Goal: Book appointment/travel/reservation

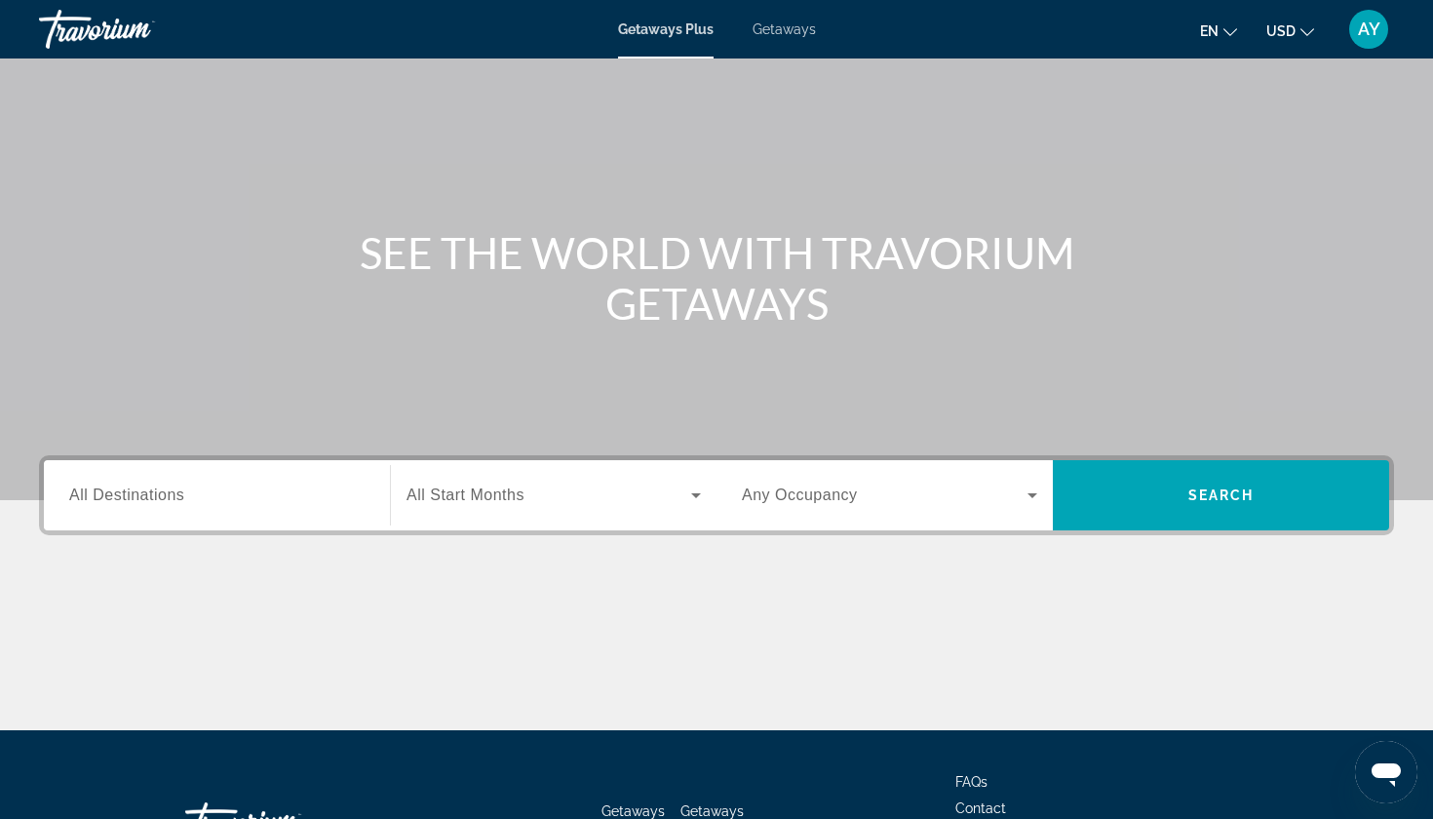
scroll to position [89, 0]
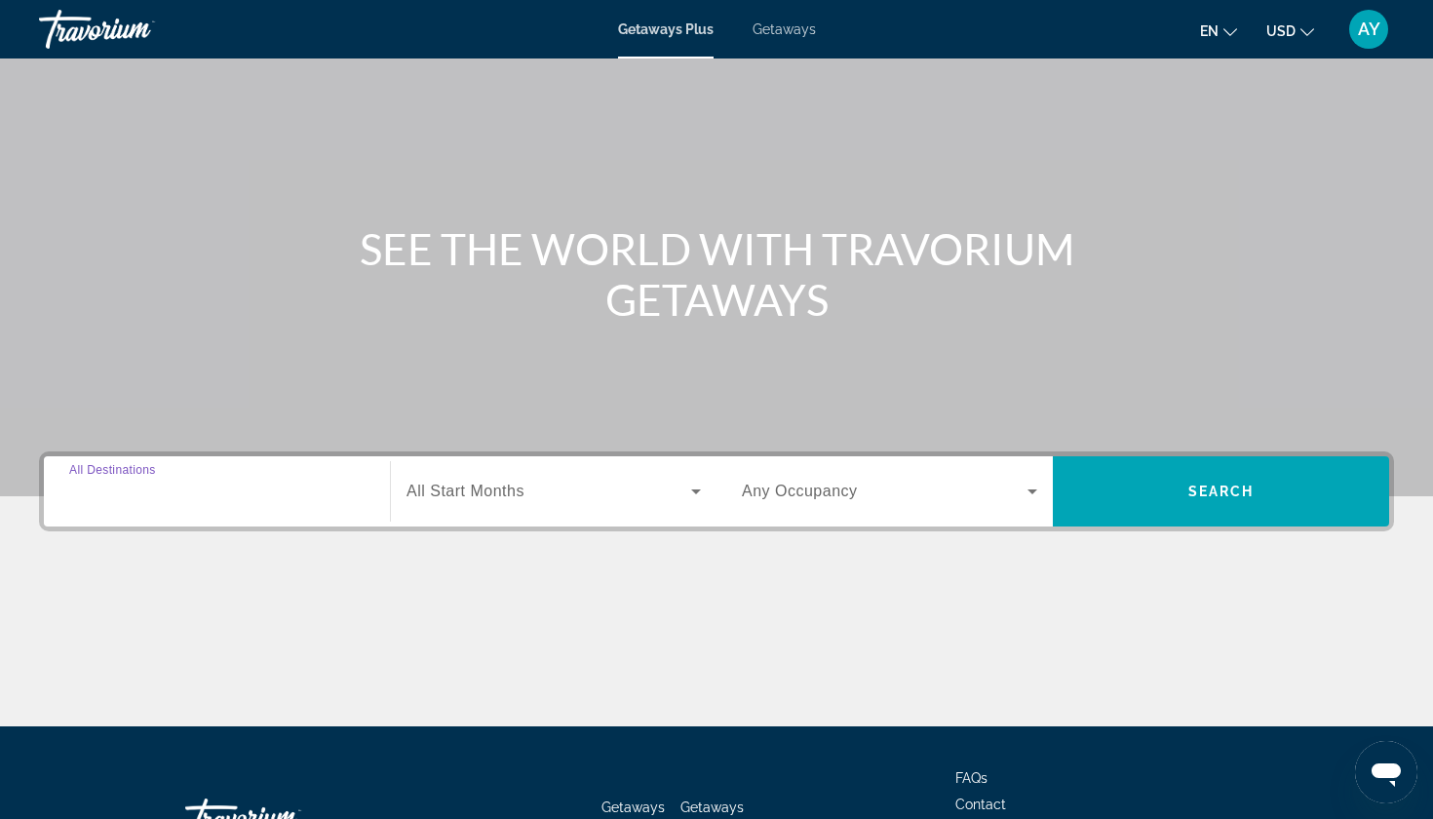
click at [248, 490] on input "Destination All Destinations" at bounding box center [216, 492] width 295 height 23
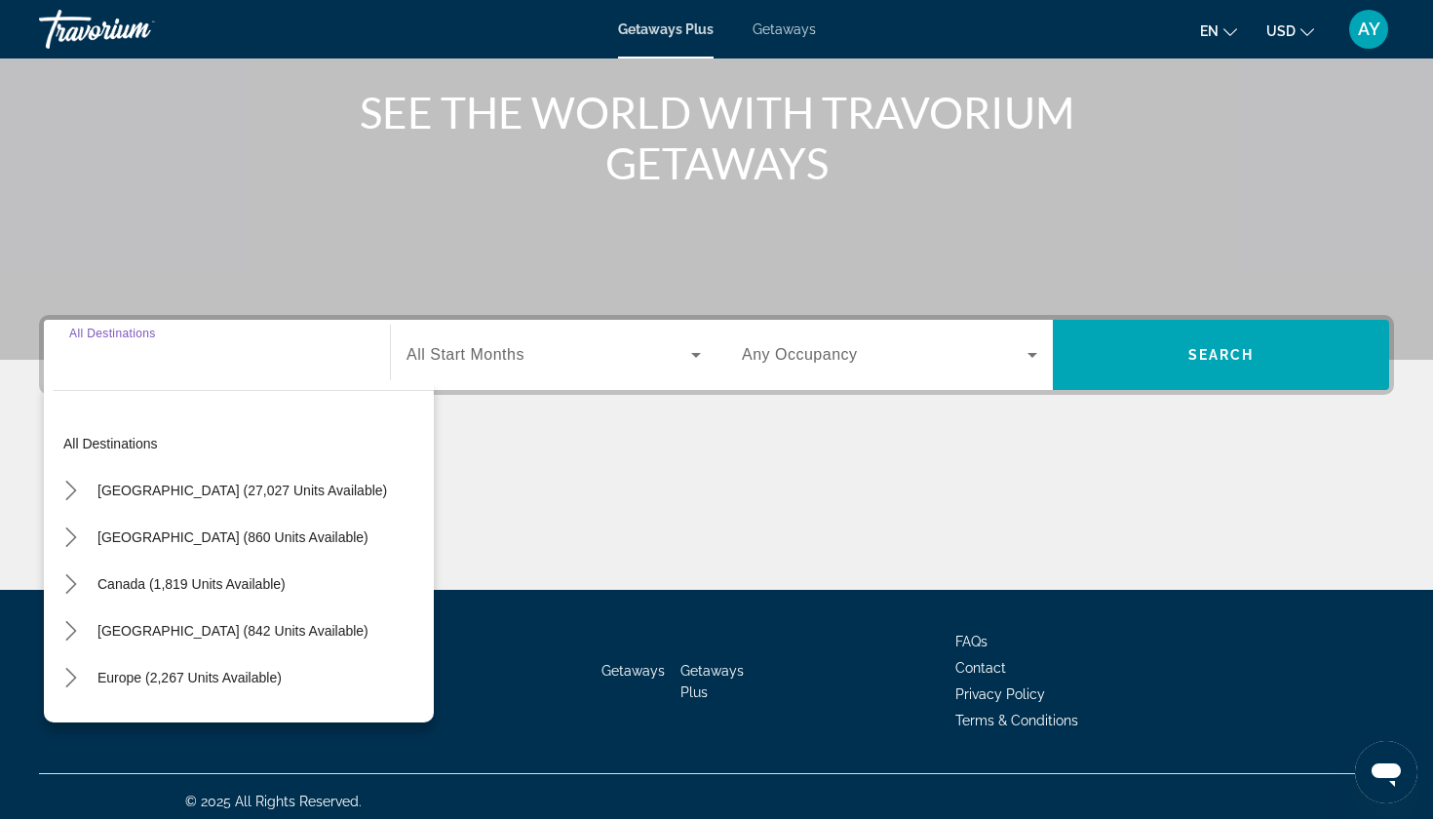
scroll to position [235, 0]
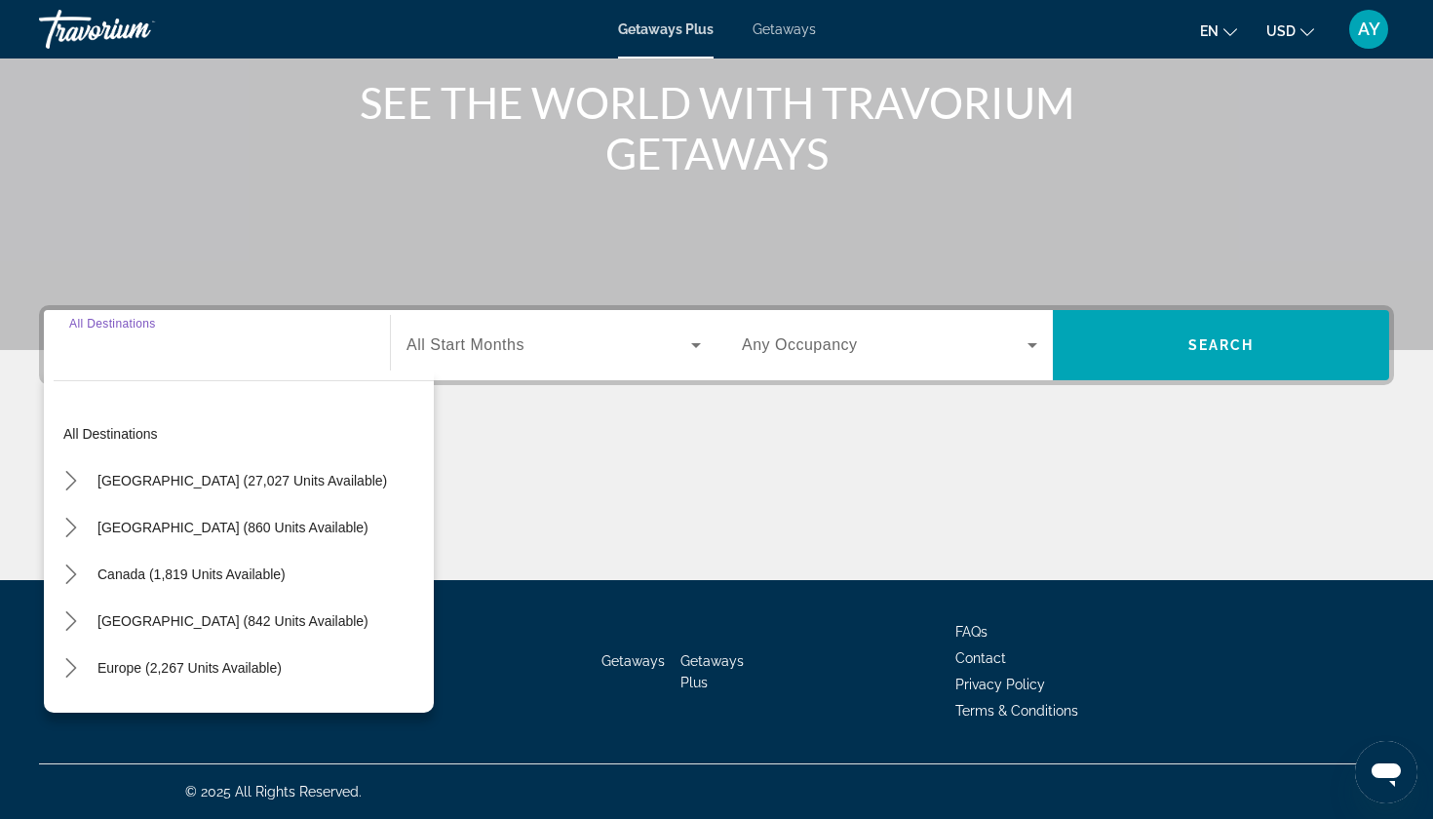
click at [615, 343] on span "Search widget" at bounding box center [549, 344] width 285 height 23
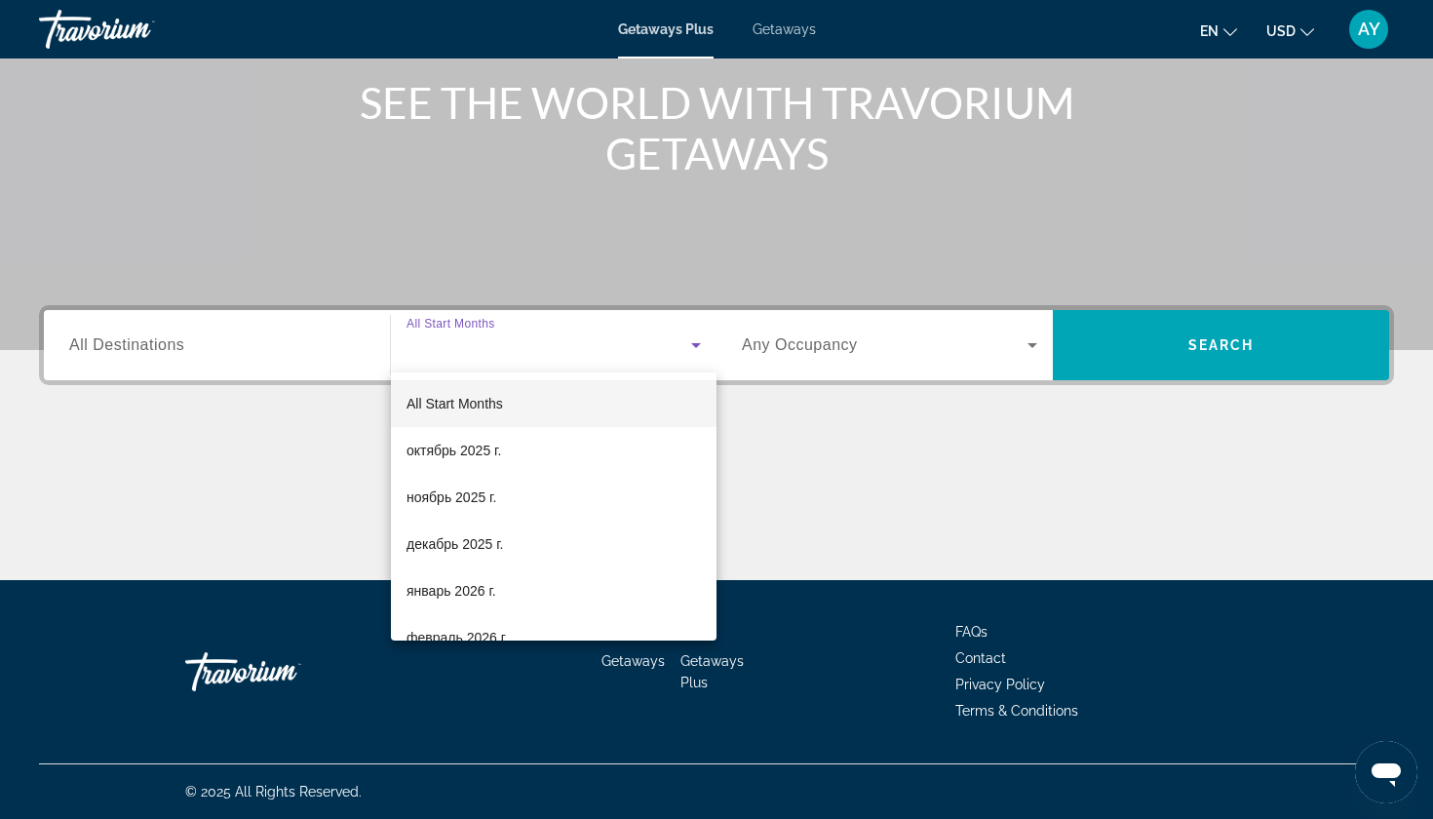
click at [911, 337] on div at bounding box center [716, 409] width 1433 height 819
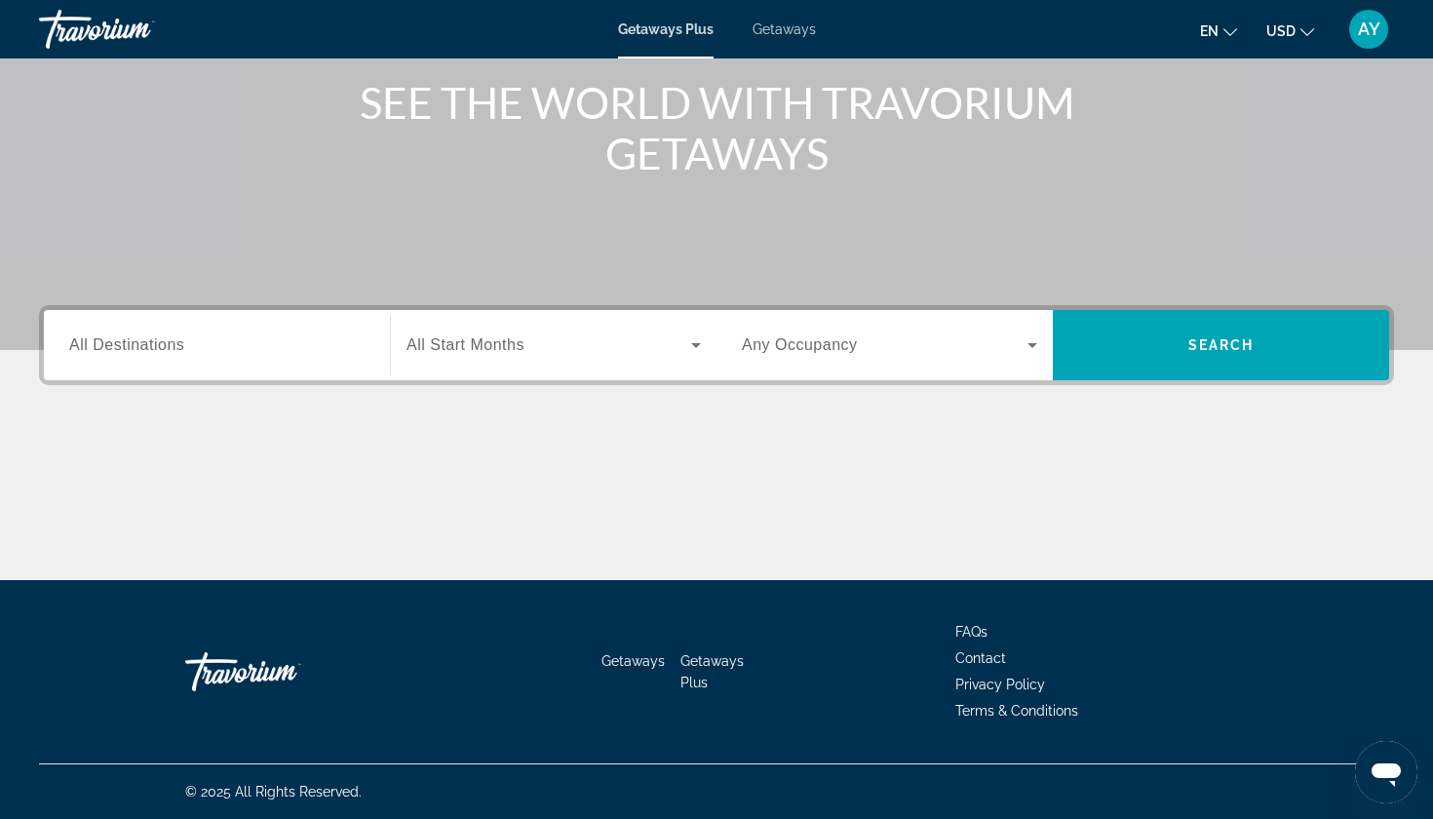
click at [959, 355] on span "Search widget" at bounding box center [885, 344] width 286 height 23
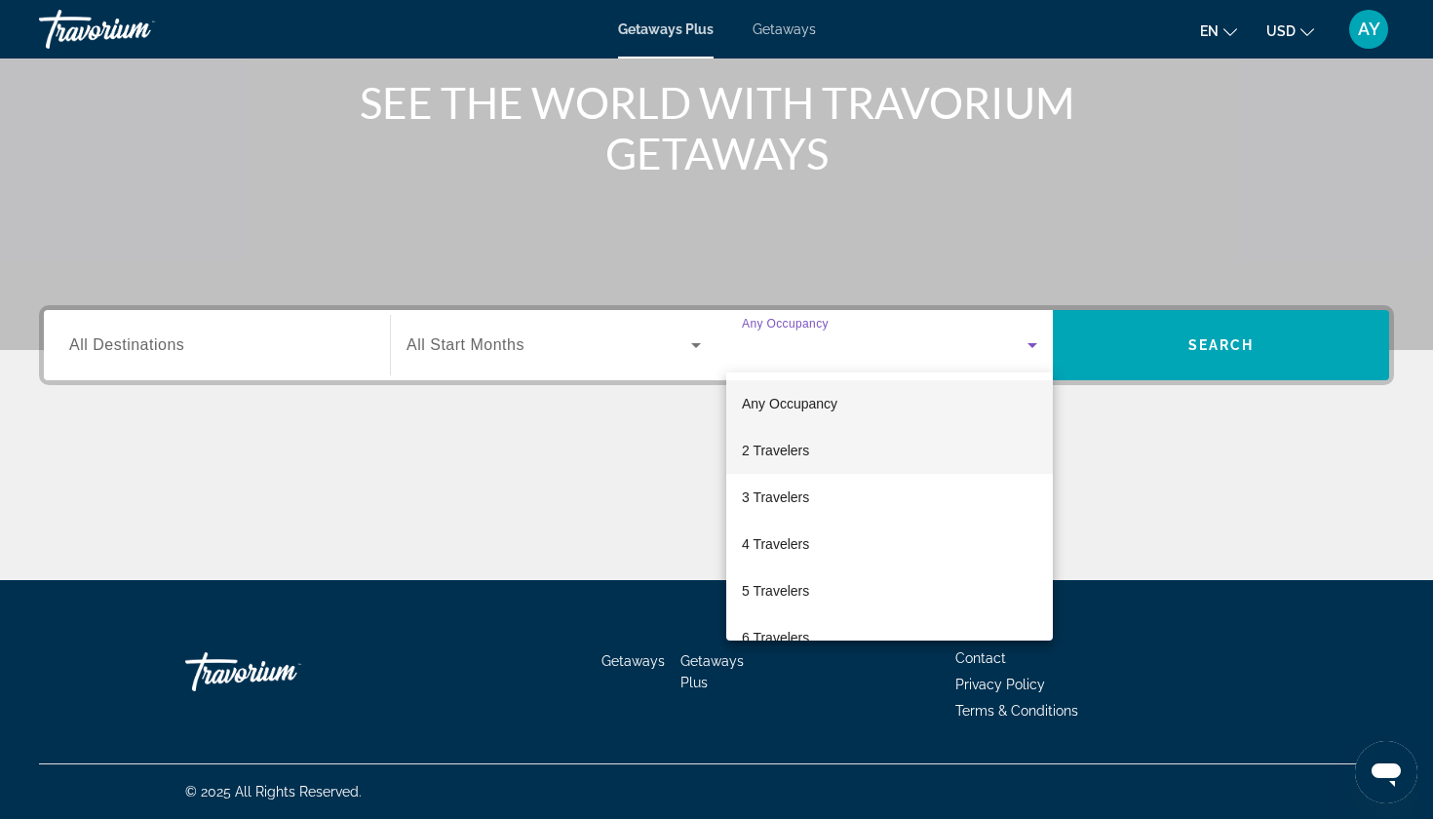
click at [862, 454] on mat-option "2 Travelers" at bounding box center [889, 450] width 327 height 47
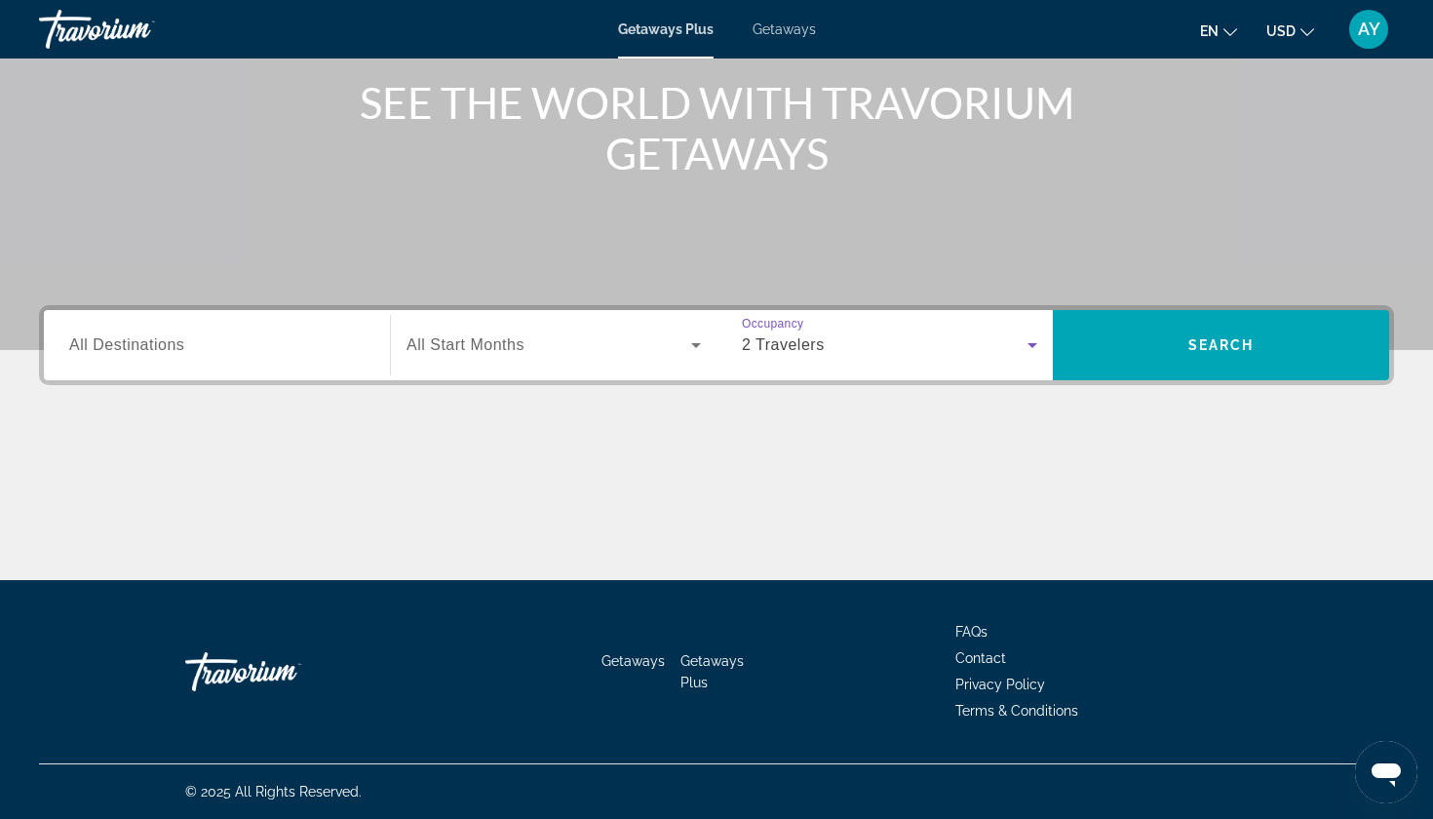
click at [624, 351] on span "Search widget" at bounding box center [549, 344] width 285 height 23
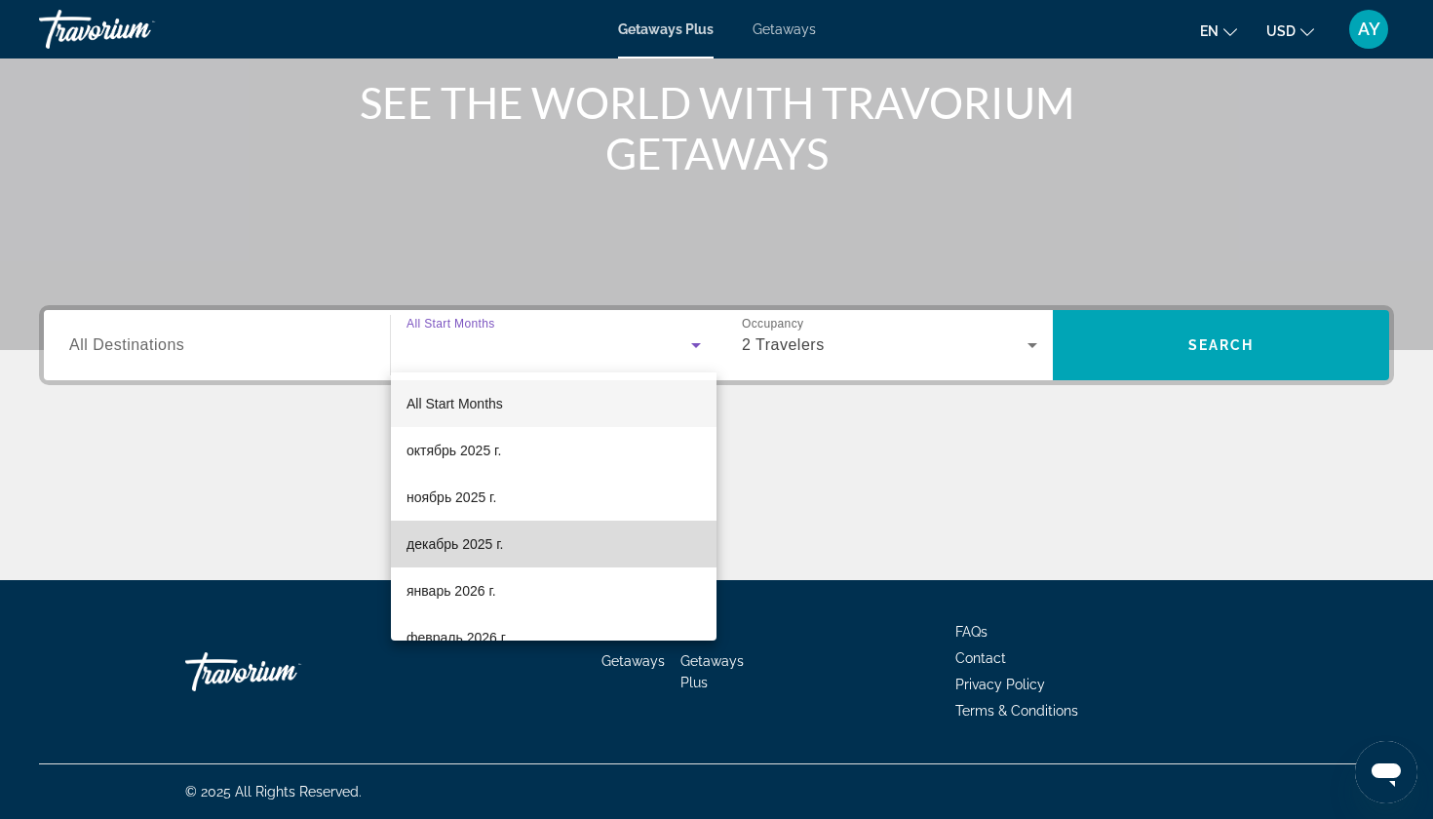
click at [481, 547] on span "декабрь 2025 г." at bounding box center [455, 543] width 97 height 23
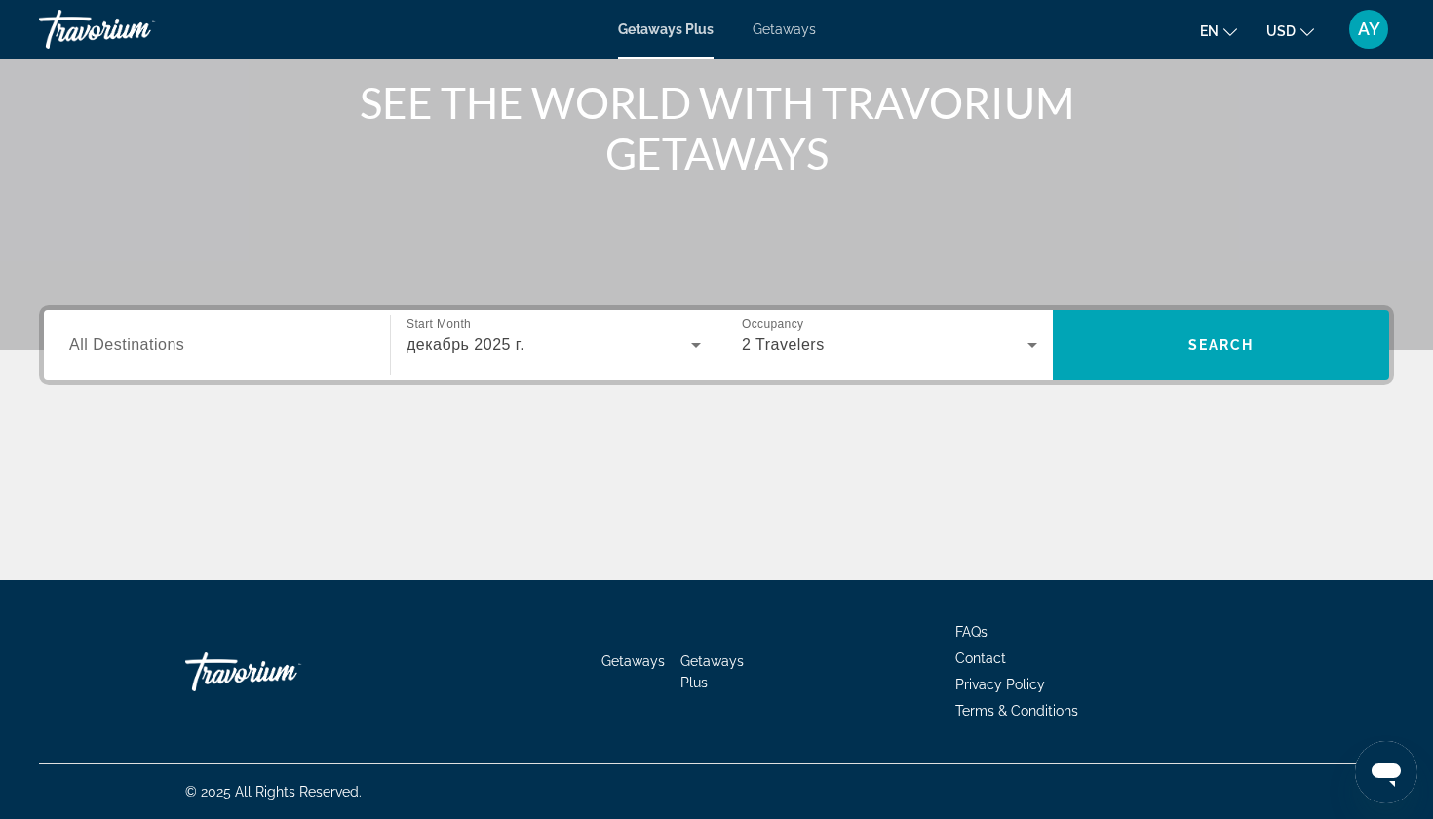
click at [254, 361] on div "Search widget" at bounding box center [216, 346] width 295 height 56
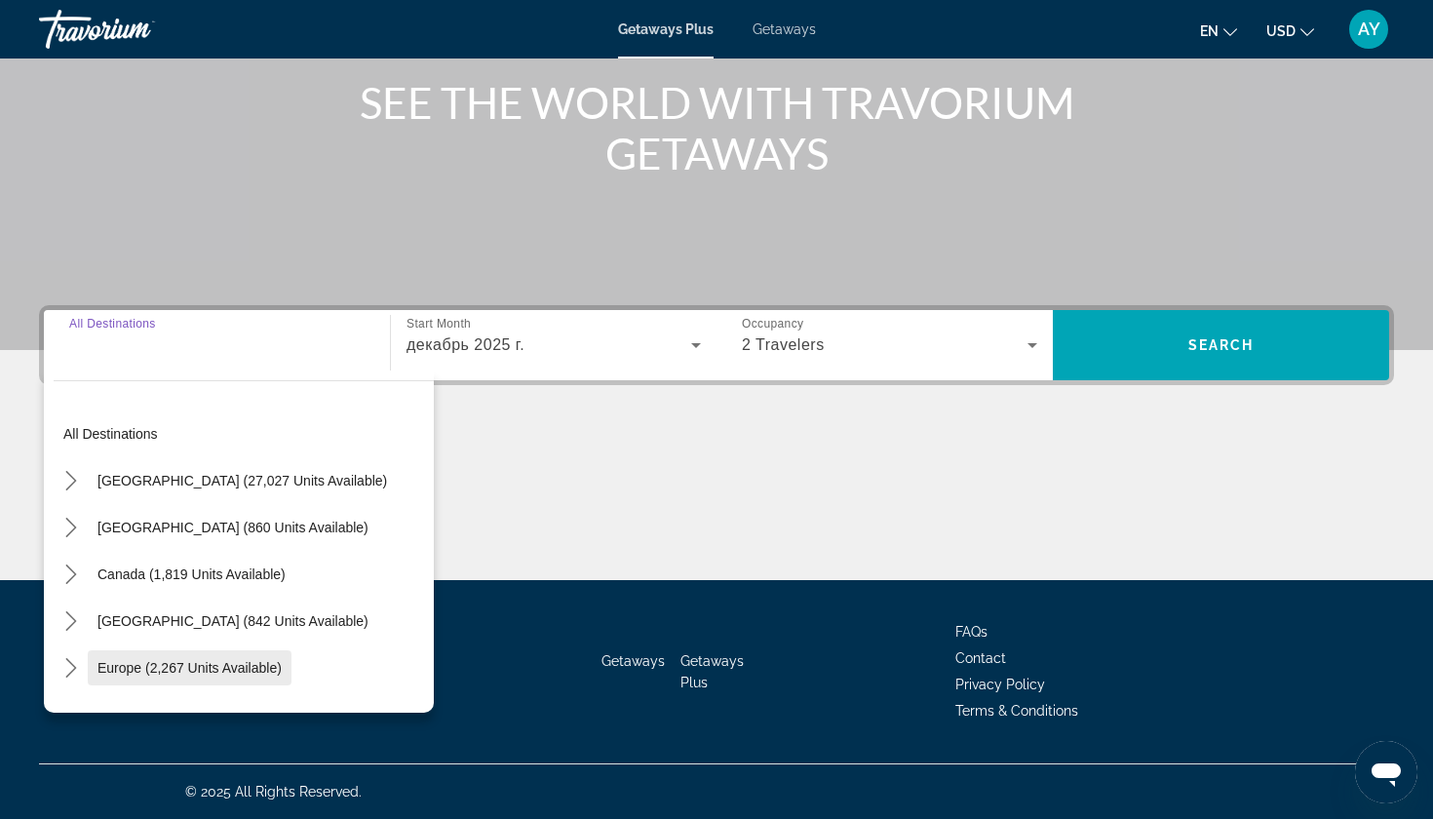
click at [148, 662] on span "Europe (2,267 units available)" at bounding box center [189, 668] width 184 height 16
type input "**********"
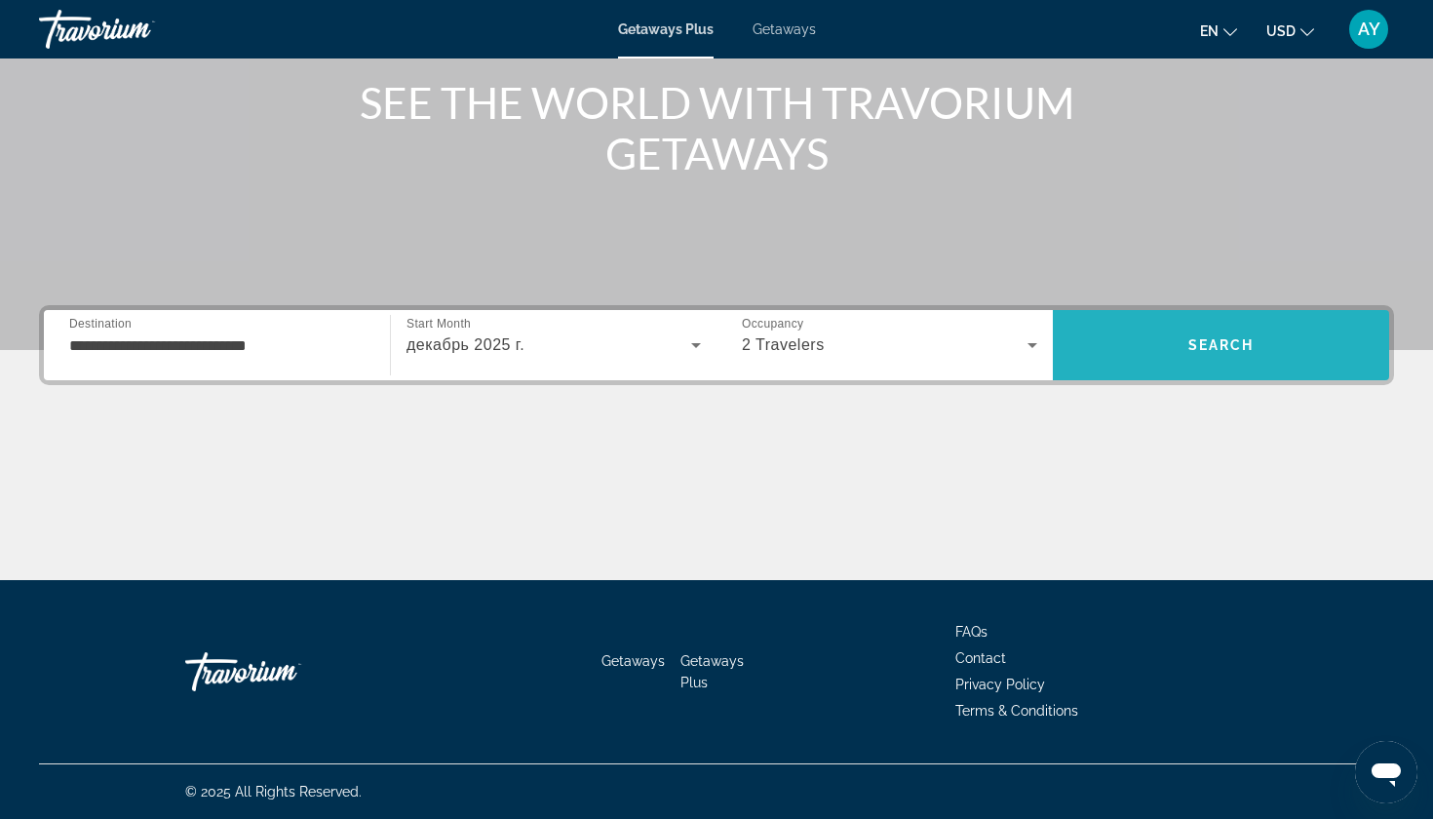
click at [1240, 336] on span "Search" at bounding box center [1221, 345] width 336 height 47
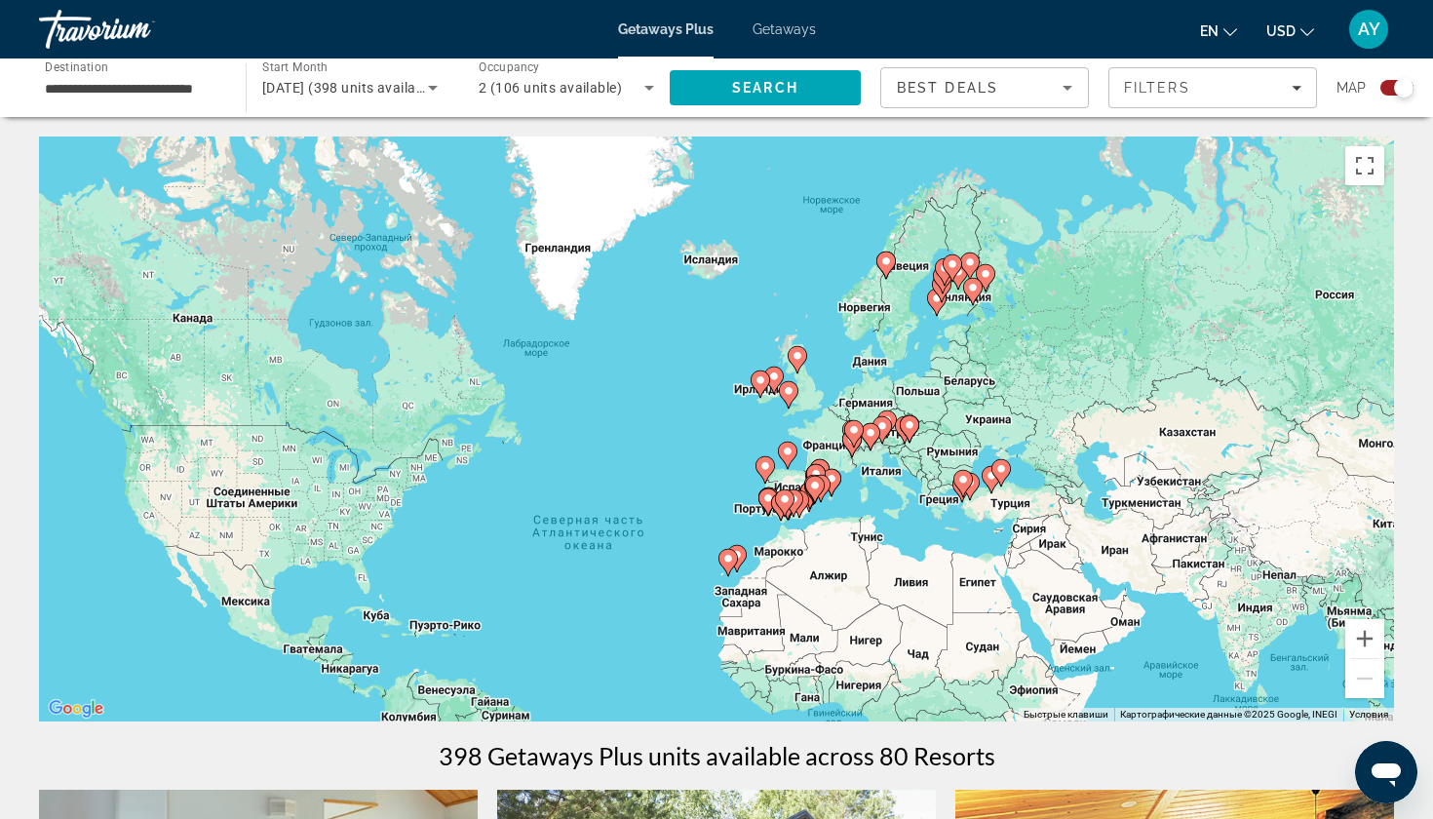
drag, startPoint x: 735, startPoint y: 326, endPoint x: 658, endPoint y: 480, distance: 172.2
click at [658, 480] on div "Чтобы активировать перетаскивание с помощью клавиатуры, нажмите Alt + Ввод. Пос…" at bounding box center [716, 428] width 1355 height 585
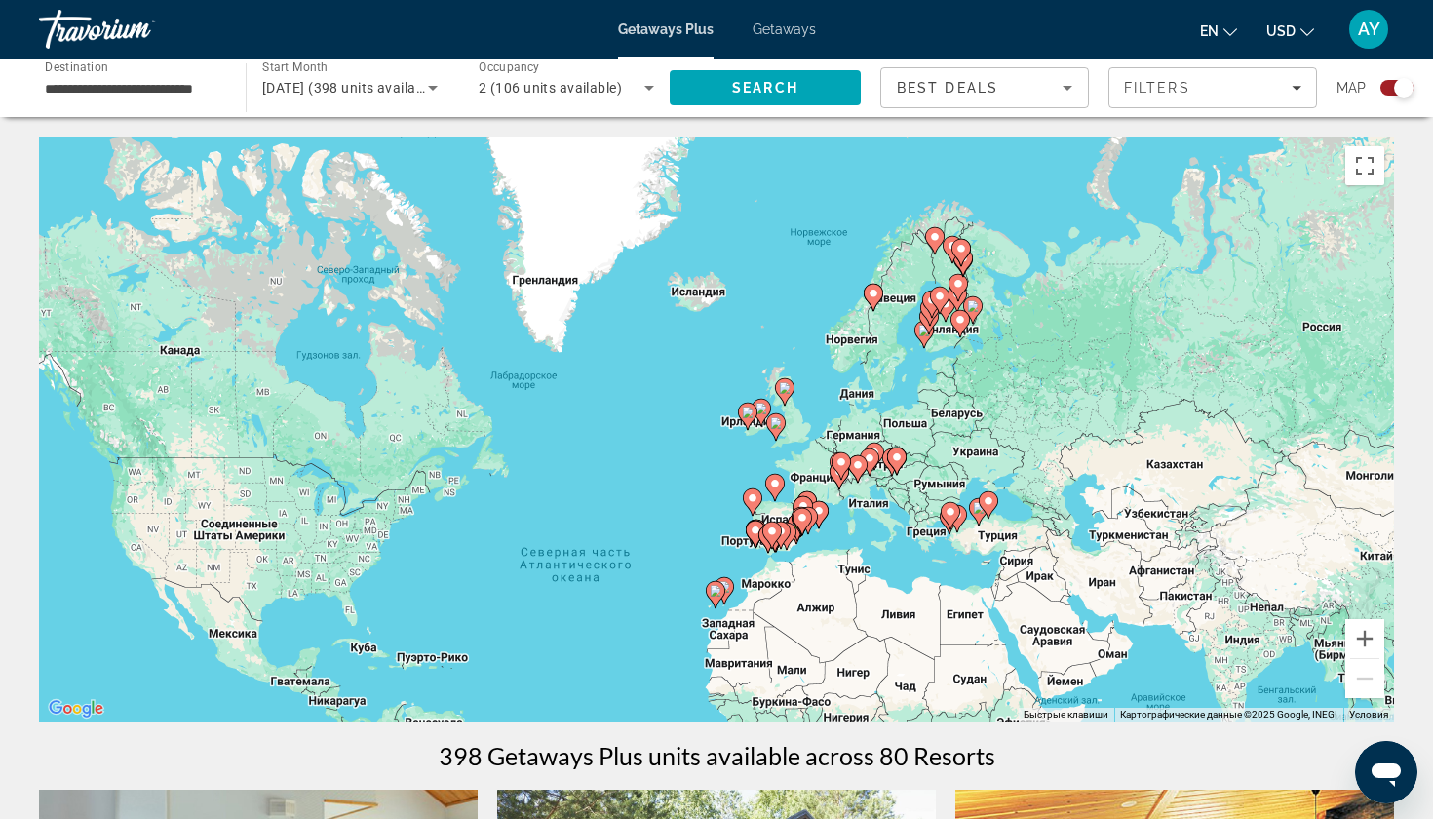
click at [832, 289] on div "Чтобы активировать перетаскивание с помощью клавиатуры, нажмите Alt + Ввод. Пос…" at bounding box center [716, 428] width 1355 height 585
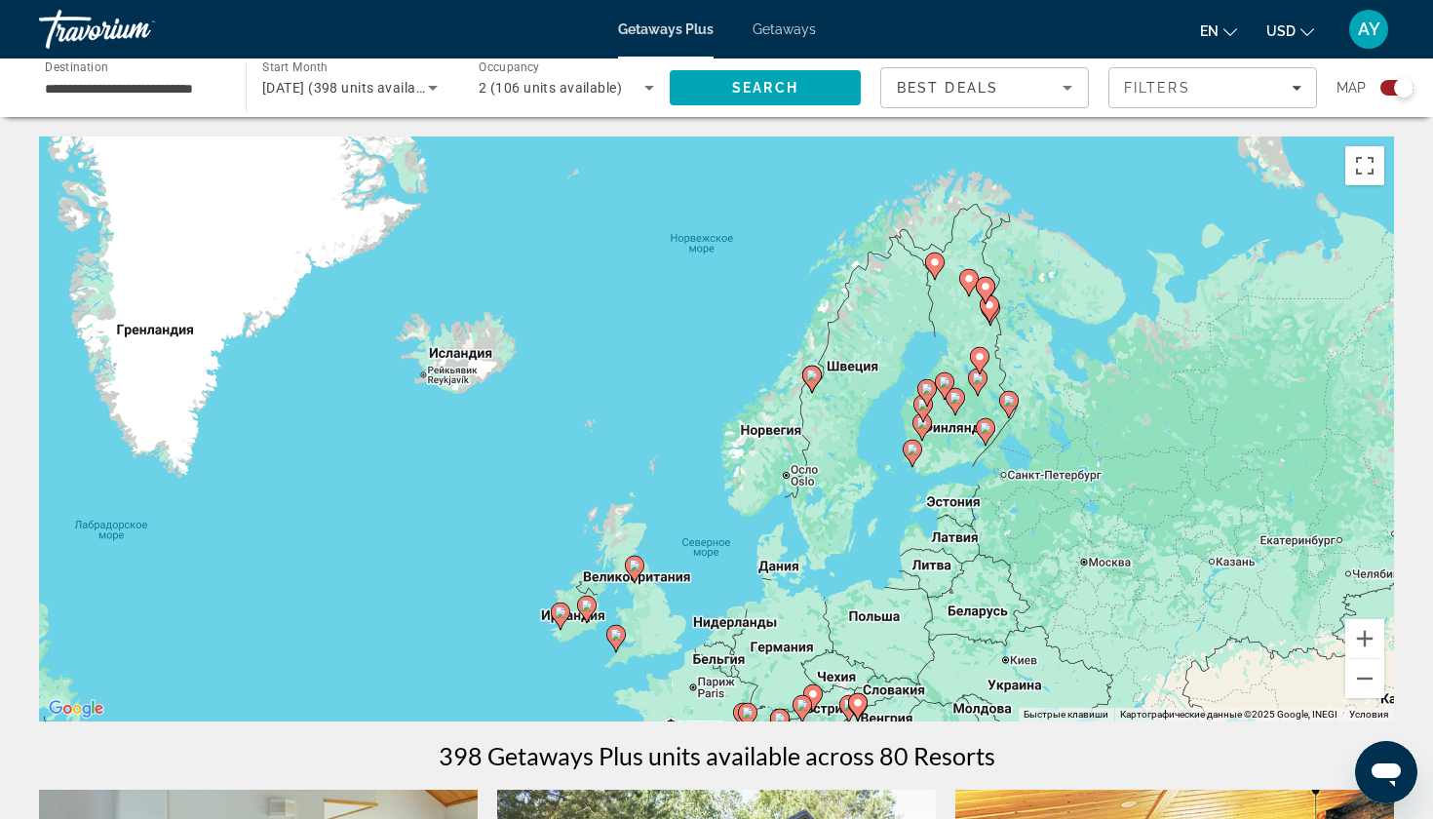
drag, startPoint x: 987, startPoint y: 300, endPoint x: 885, endPoint y: 359, distance: 117.1
click at [885, 359] on div "Чтобы активировать перетаскивание с помощью клавиатуры, нажмите Alt + Ввод. Пос…" at bounding box center [716, 428] width 1355 height 585
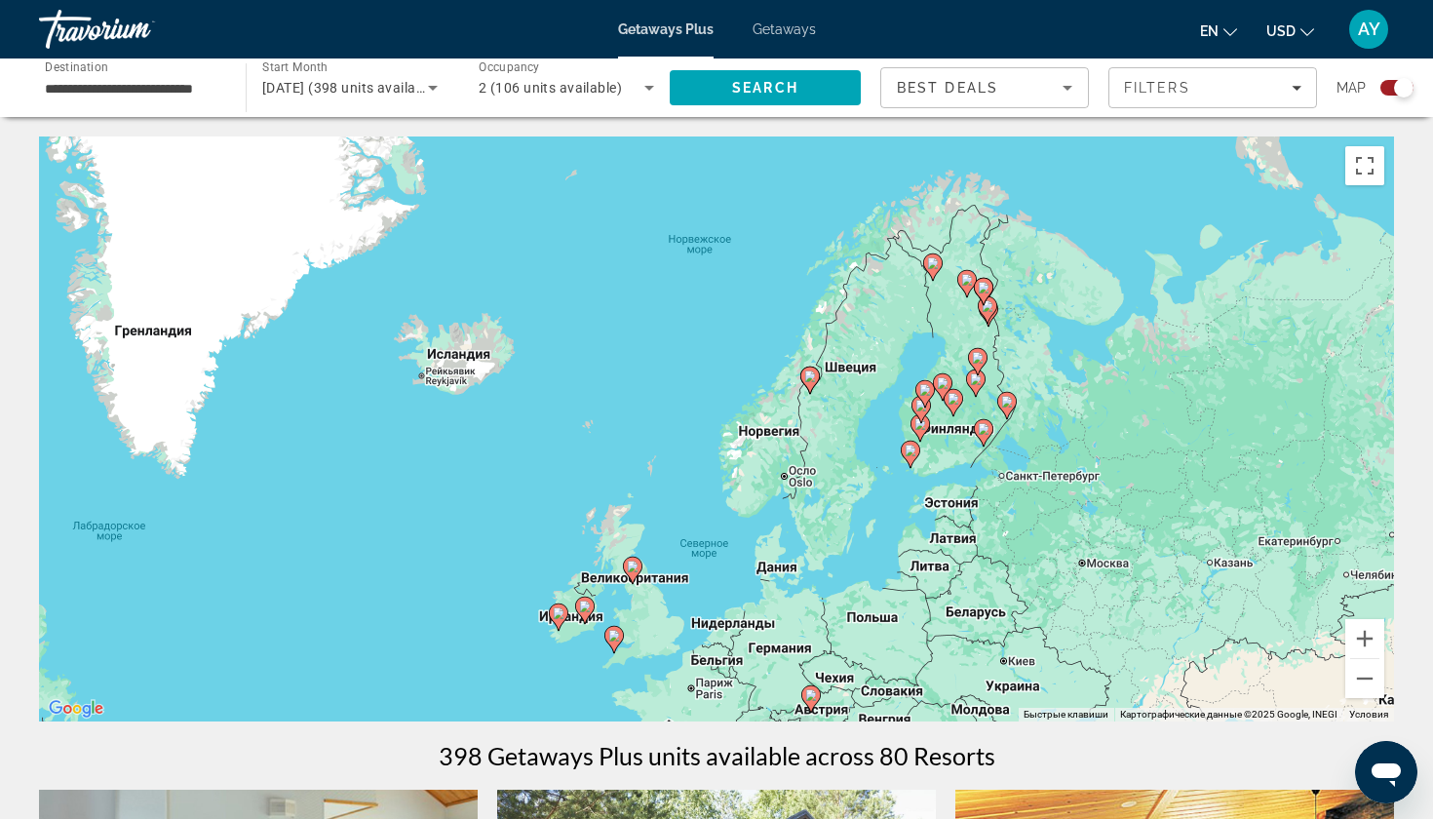
click at [885, 359] on div "Чтобы активировать перетаскивание с помощью клавиатуры, нажмите Alt + Ввод. Пос…" at bounding box center [716, 428] width 1355 height 585
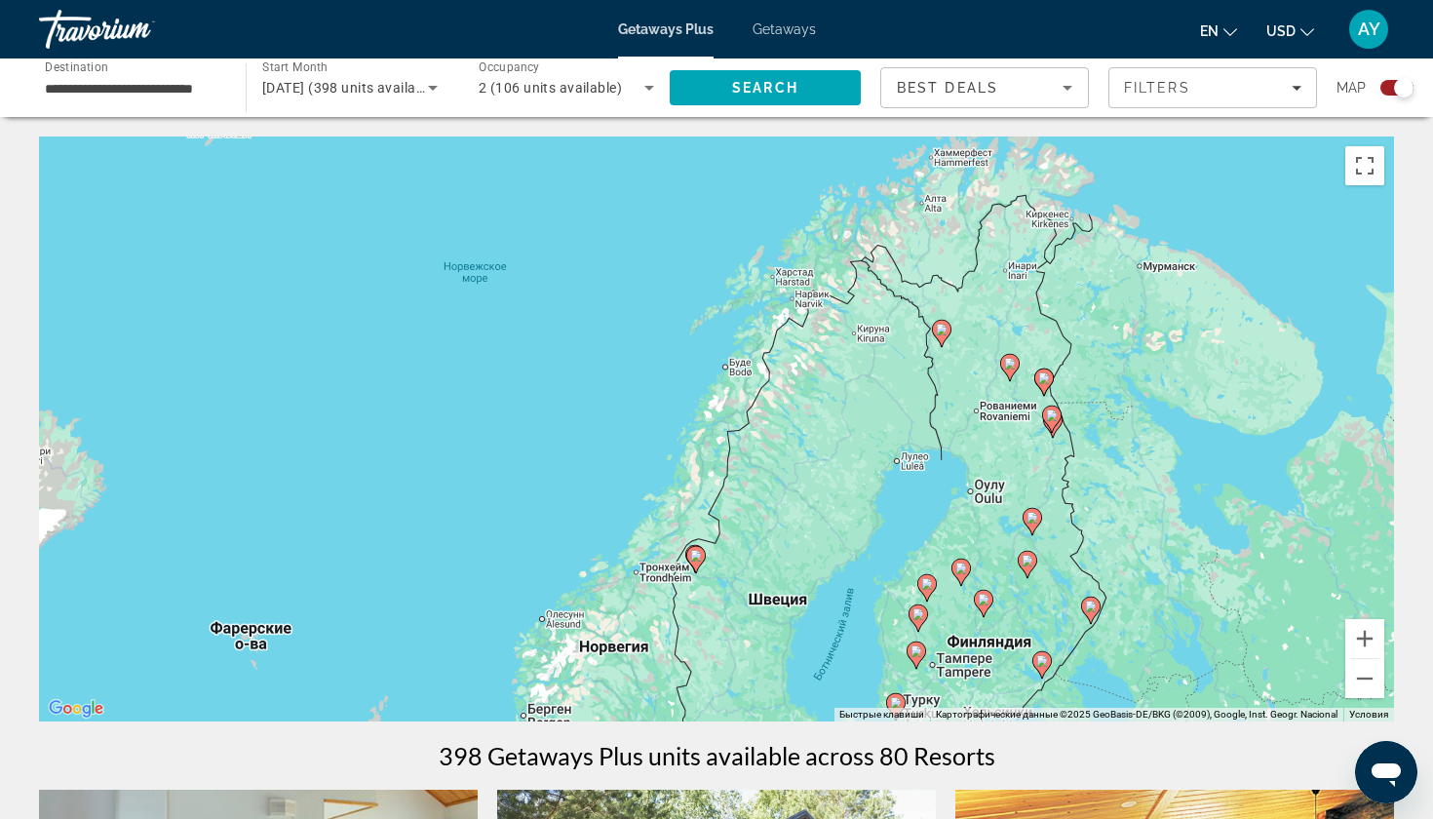
drag, startPoint x: 885, startPoint y: 325, endPoint x: 844, endPoint y: 474, distance: 154.7
click at [844, 474] on div "Чтобы активировать перетаскивание с помощью клавиатуры, нажмите Alt + Ввод. Пос…" at bounding box center [716, 428] width 1355 height 585
click at [835, 277] on div "Чтобы активировать перетаскивание с помощью клавиатуры, нажмите Alt + Ввод. Пос…" at bounding box center [716, 428] width 1355 height 585
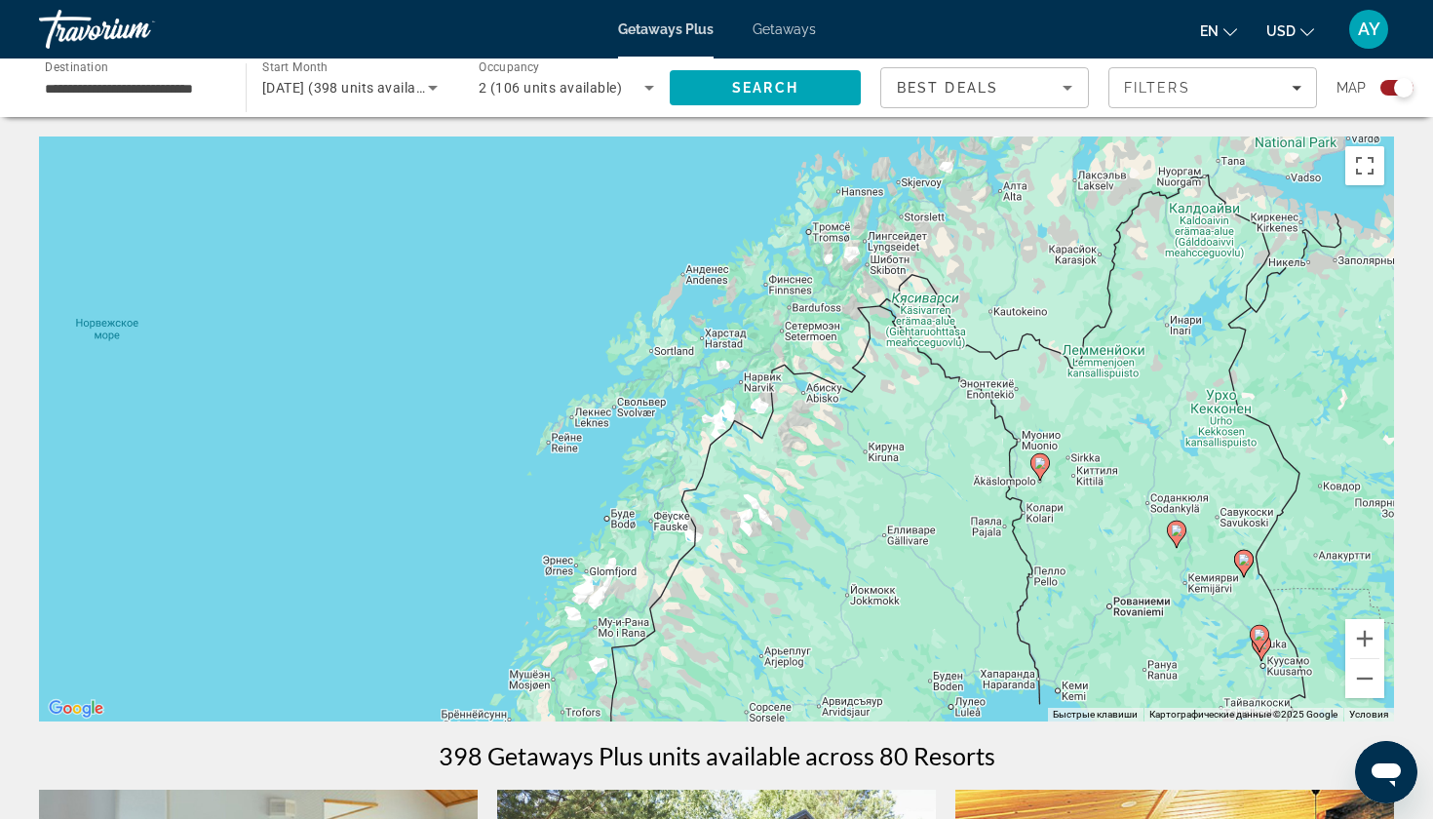
drag, startPoint x: 829, startPoint y: 421, endPoint x: 823, endPoint y: 485, distance: 63.6
click at [823, 485] on div "Чтобы активировать перетаскивание с помощью клавиатуры, нажмите Alt + Ввод. Пос…" at bounding box center [716, 428] width 1355 height 585
click at [1042, 463] on image "Main content" at bounding box center [1040, 463] width 12 height 12
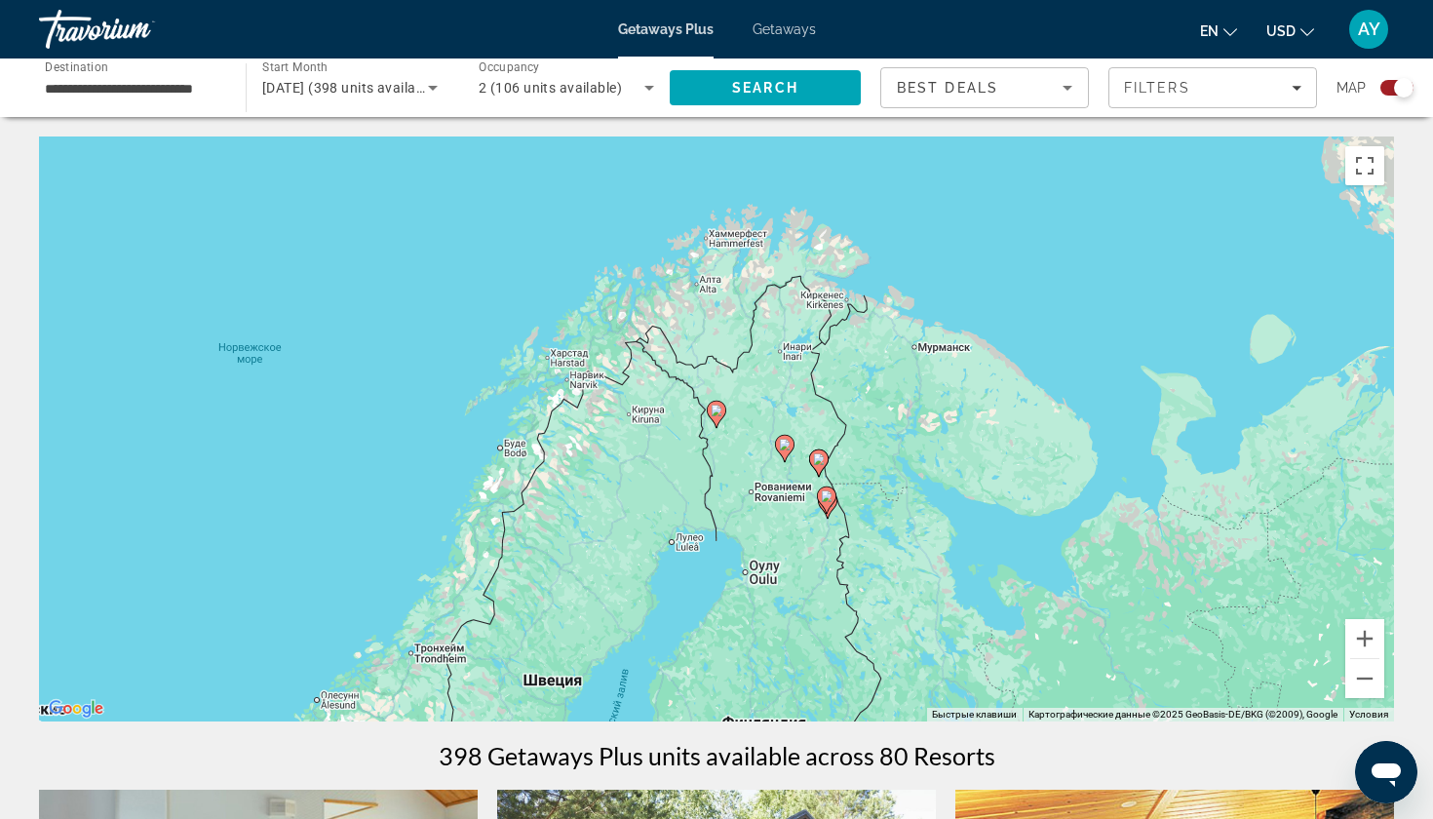
click at [720, 414] on image "Main content" at bounding box center [717, 411] width 12 height 12
type input "**********"
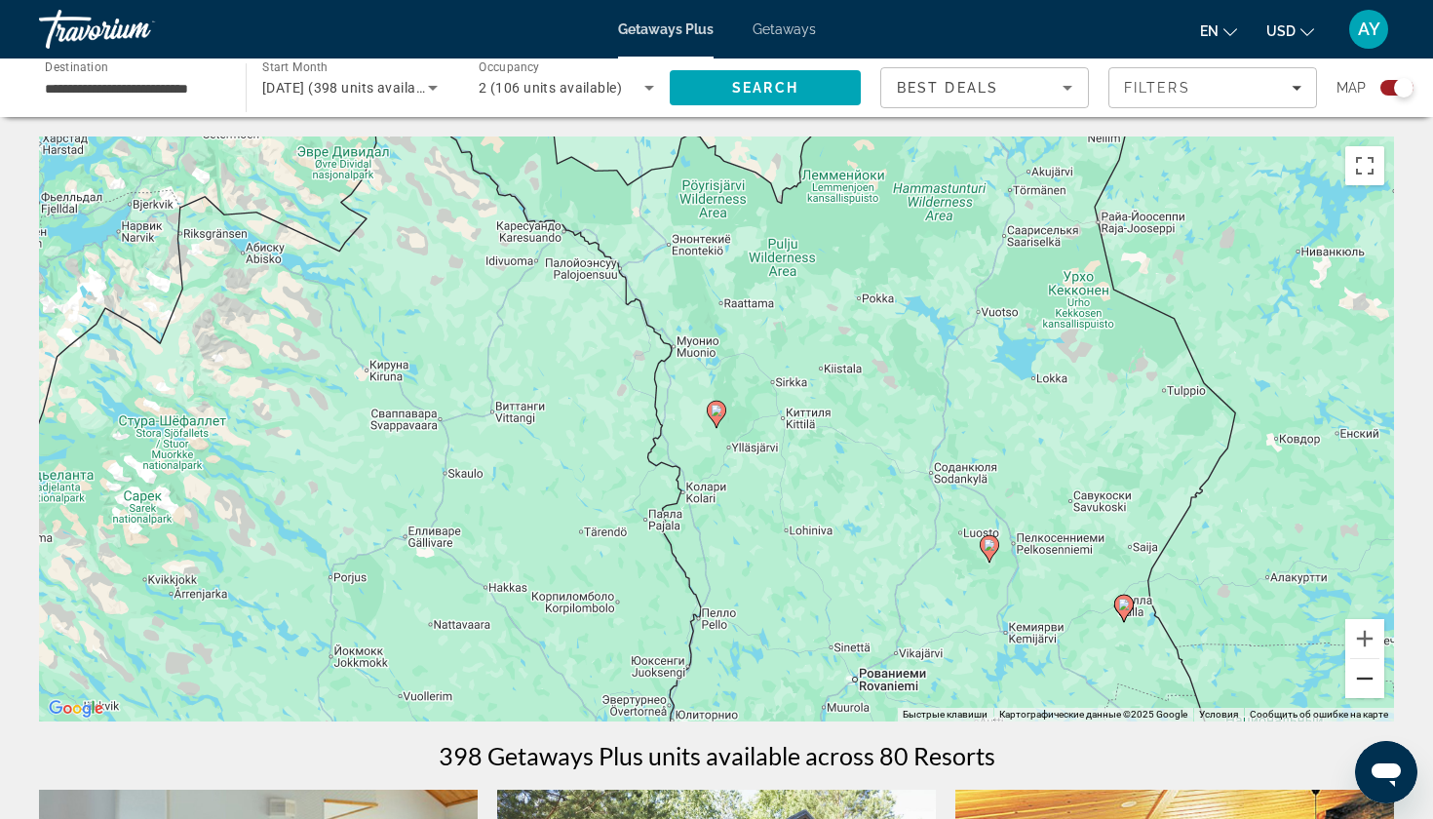
click at [1369, 690] on button "Уменьшить" at bounding box center [1364, 678] width 39 height 39
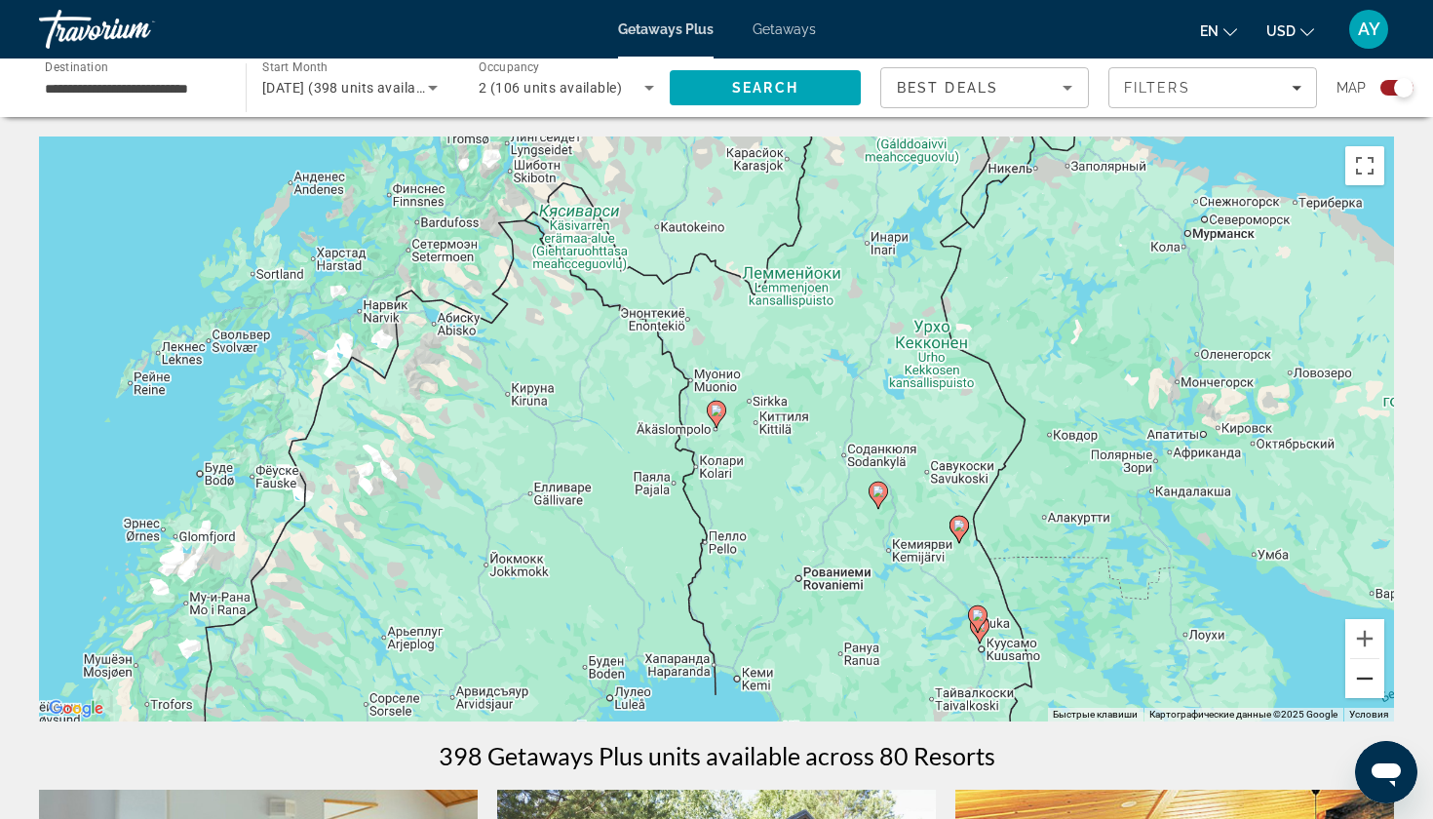
click at [1369, 690] on button "Уменьшить" at bounding box center [1364, 678] width 39 height 39
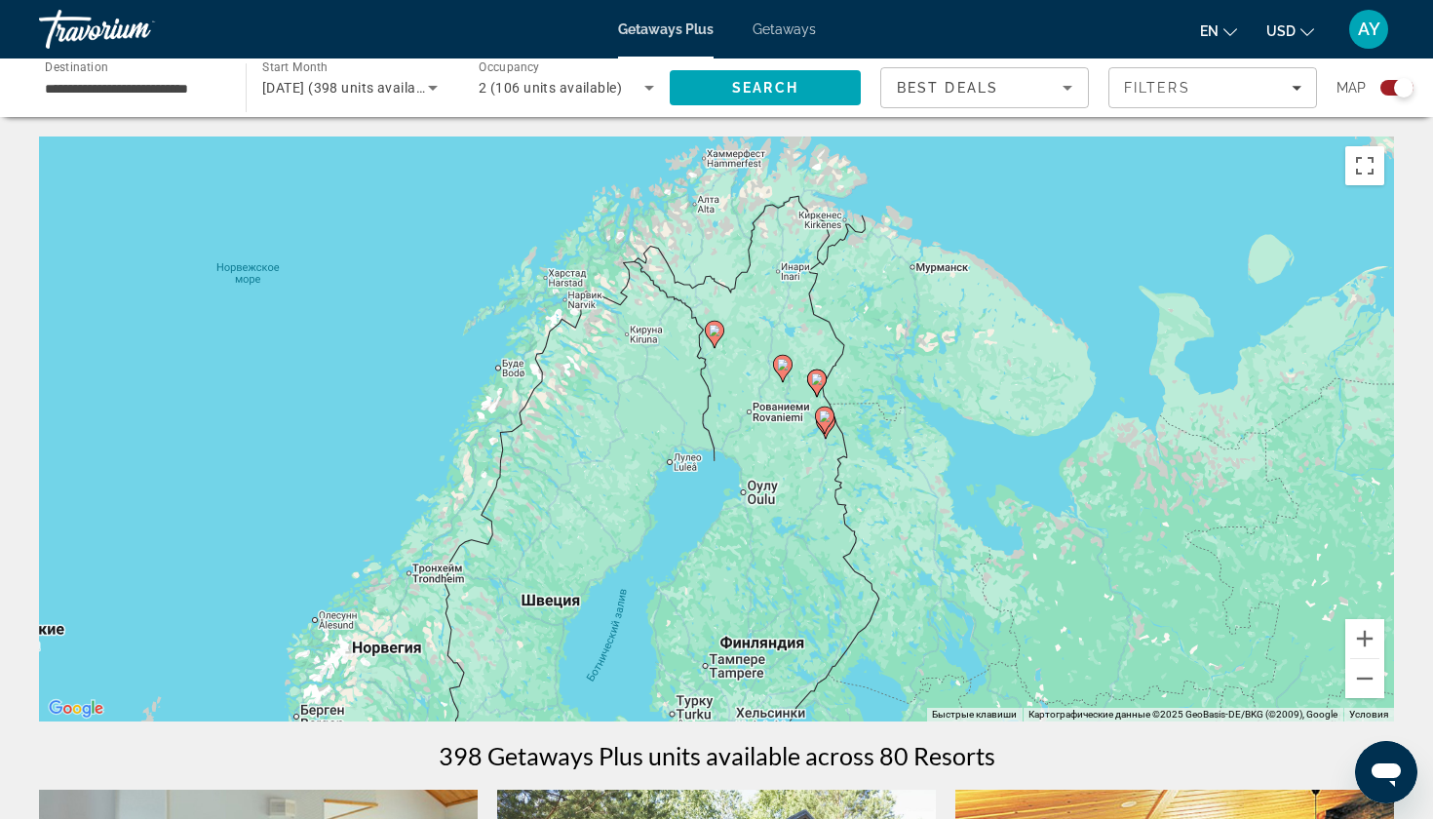
drag, startPoint x: 761, startPoint y: 539, endPoint x: 763, endPoint y: 450, distance: 88.7
click at [760, 451] on div "Чтобы активировать перетаскивание с помощью клавиатуры, нажмите Alt + Ввод. Пос…" at bounding box center [716, 428] width 1355 height 585
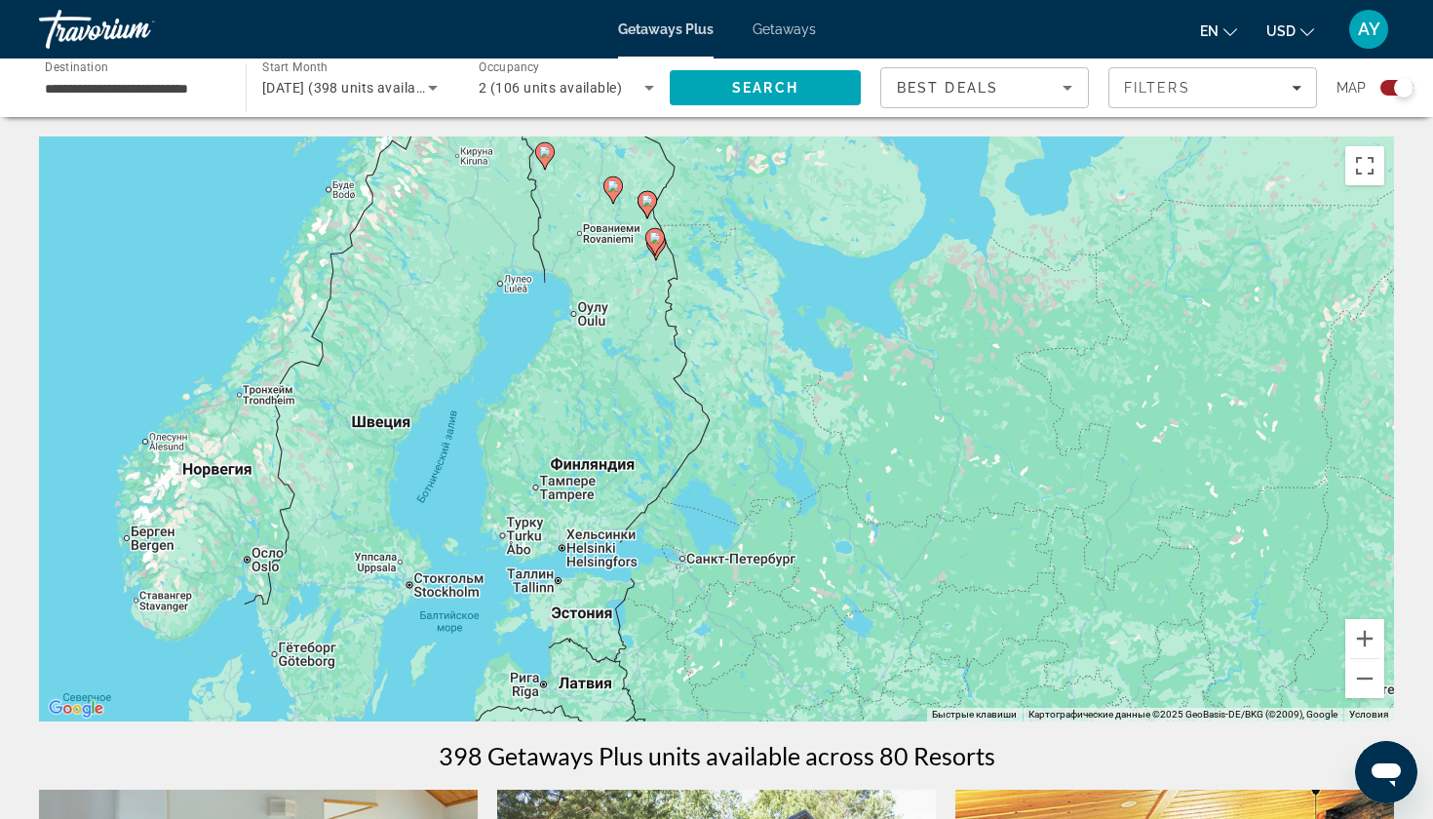
drag, startPoint x: 751, startPoint y: 543, endPoint x: 565, endPoint y: 362, distance: 259.2
click at [564, 362] on div "Чтобы активировать перетаскивание с помощью клавиатуры, нажмите Alt + Ввод. Пос…" at bounding box center [716, 428] width 1355 height 585
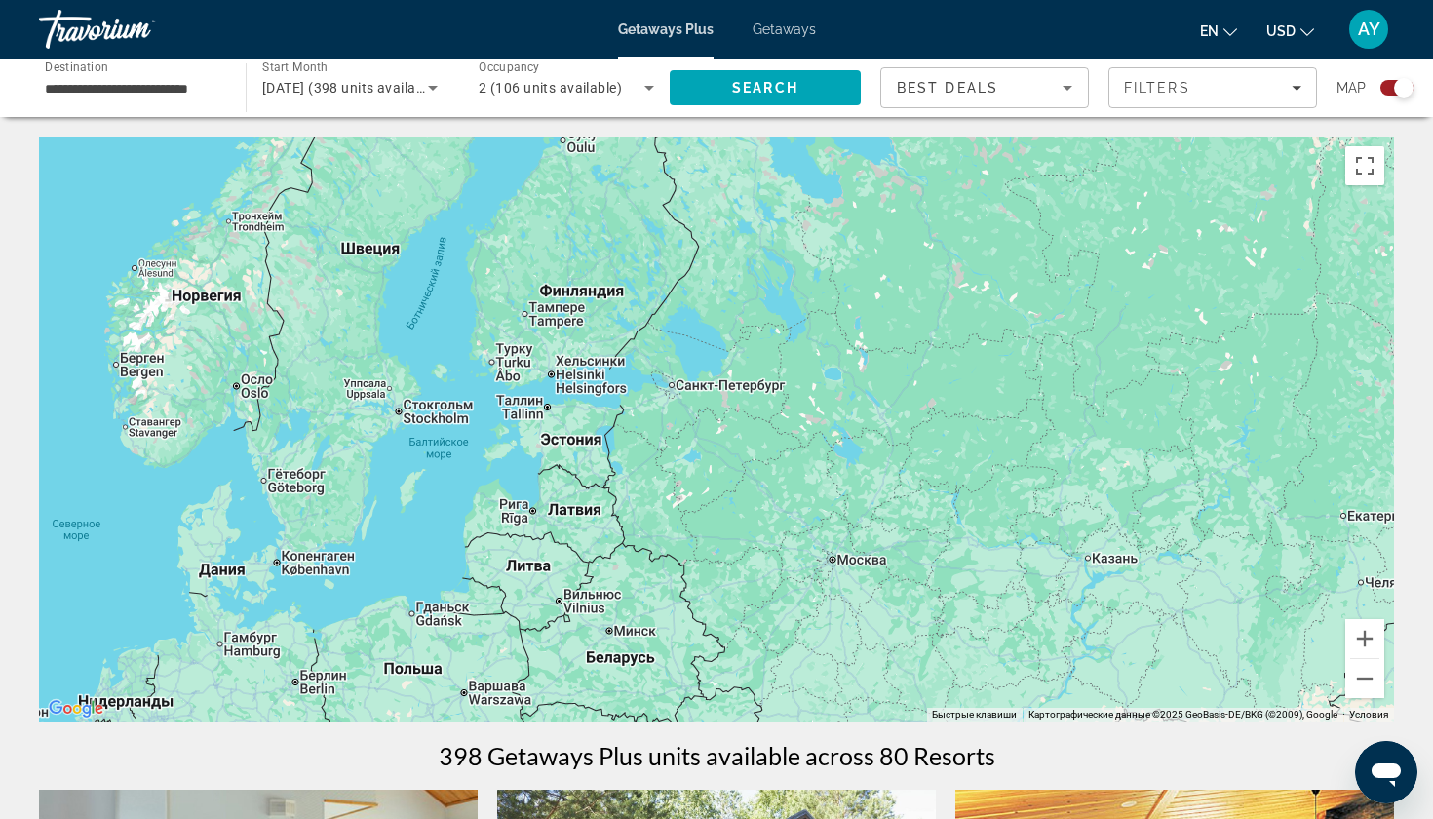
drag, startPoint x: 685, startPoint y: 541, endPoint x: 725, endPoint y: 265, distance: 278.8
click at [725, 264] on div "Чтобы активировать перетаскивание с помощью клавиатуры, нажмите Alt + Ввод. Пос…" at bounding box center [716, 428] width 1355 height 585
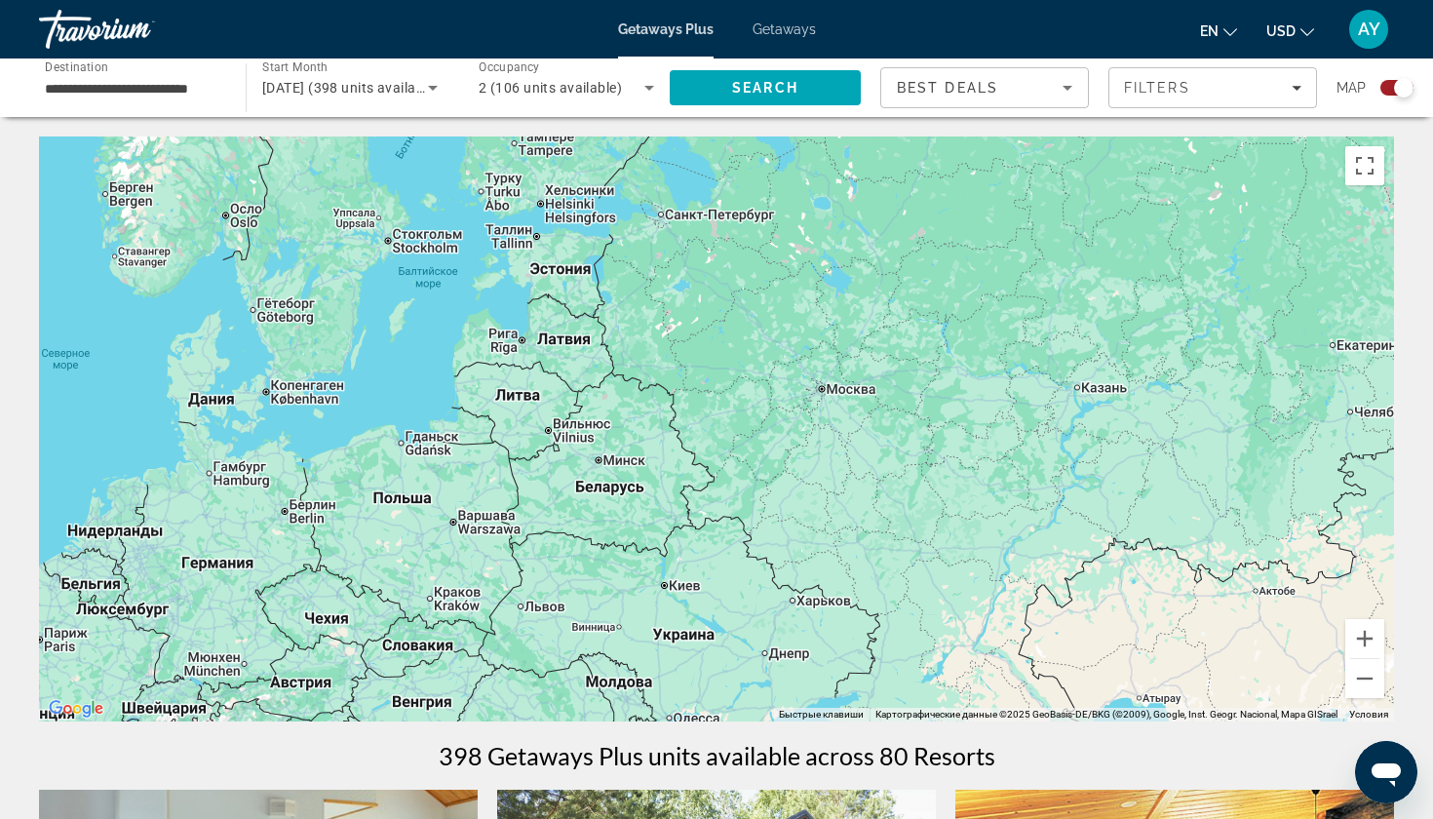
drag, startPoint x: 808, startPoint y: 432, endPoint x: 591, endPoint y: 261, distance: 276.4
click at [591, 261] on div "Чтобы активировать перетаскивание с помощью клавиатуры, нажмите Alt + Ввод. Пос…" at bounding box center [716, 428] width 1355 height 585
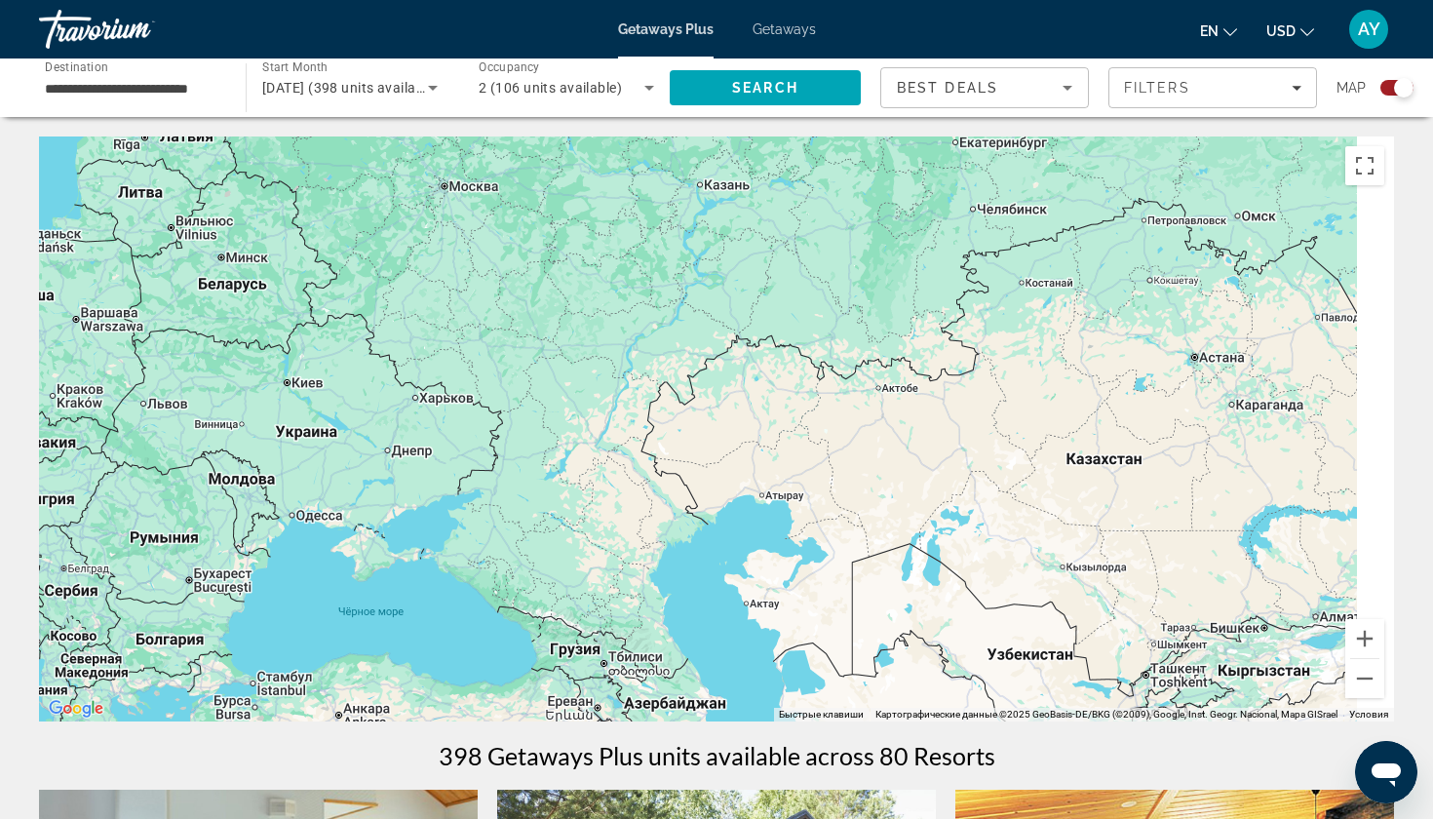
drag, startPoint x: 910, startPoint y: 450, endPoint x: 693, endPoint y: 408, distance: 220.4
click at [693, 408] on div "Чтобы активировать перетаскивание с помощью клавиатуры, нажмите Alt + Ввод. Пос…" at bounding box center [716, 428] width 1355 height 585
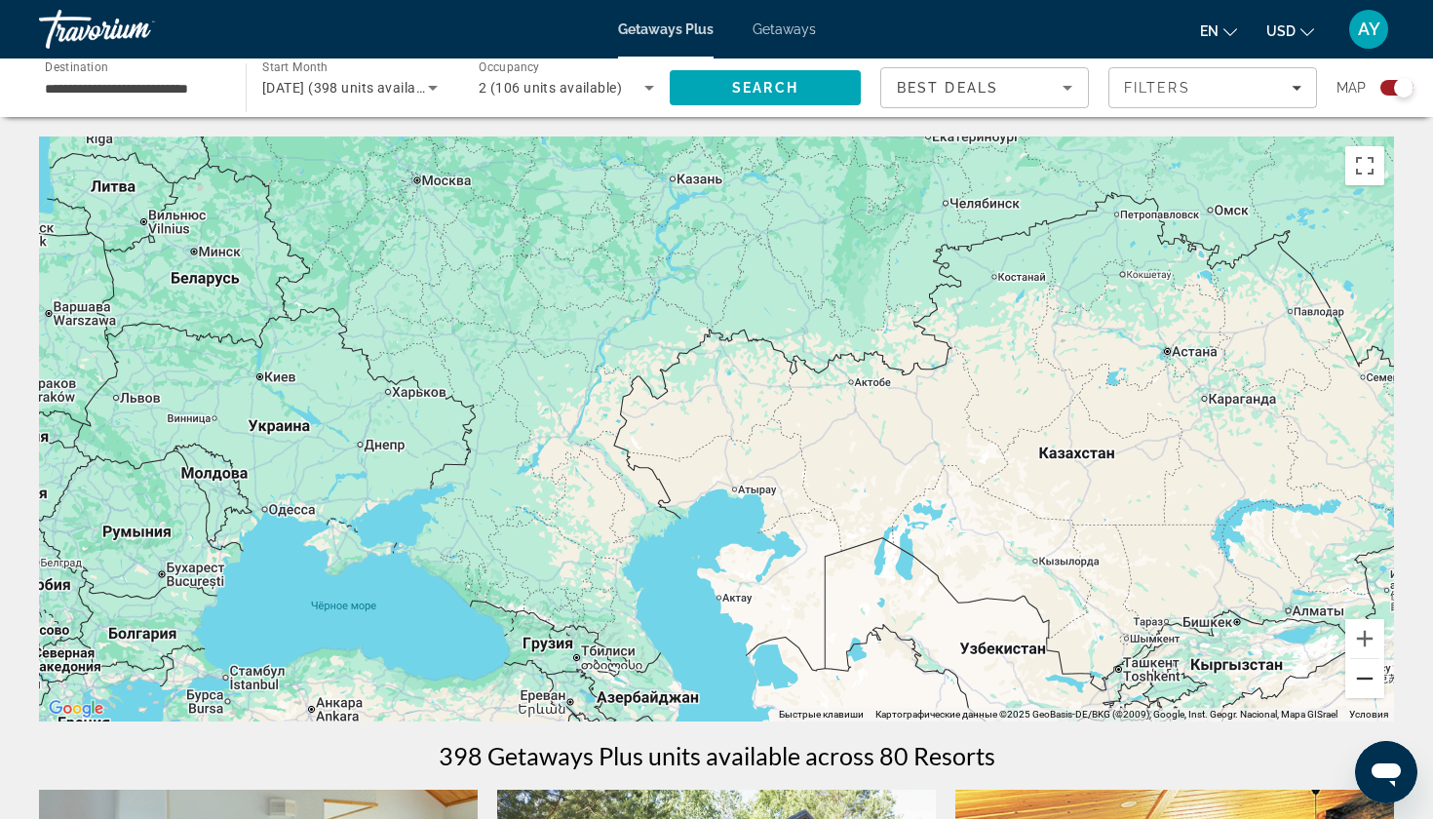
click at [1370, 680] on button "Уменьшить" at bounding box center [1364, 678] width 39 height 39
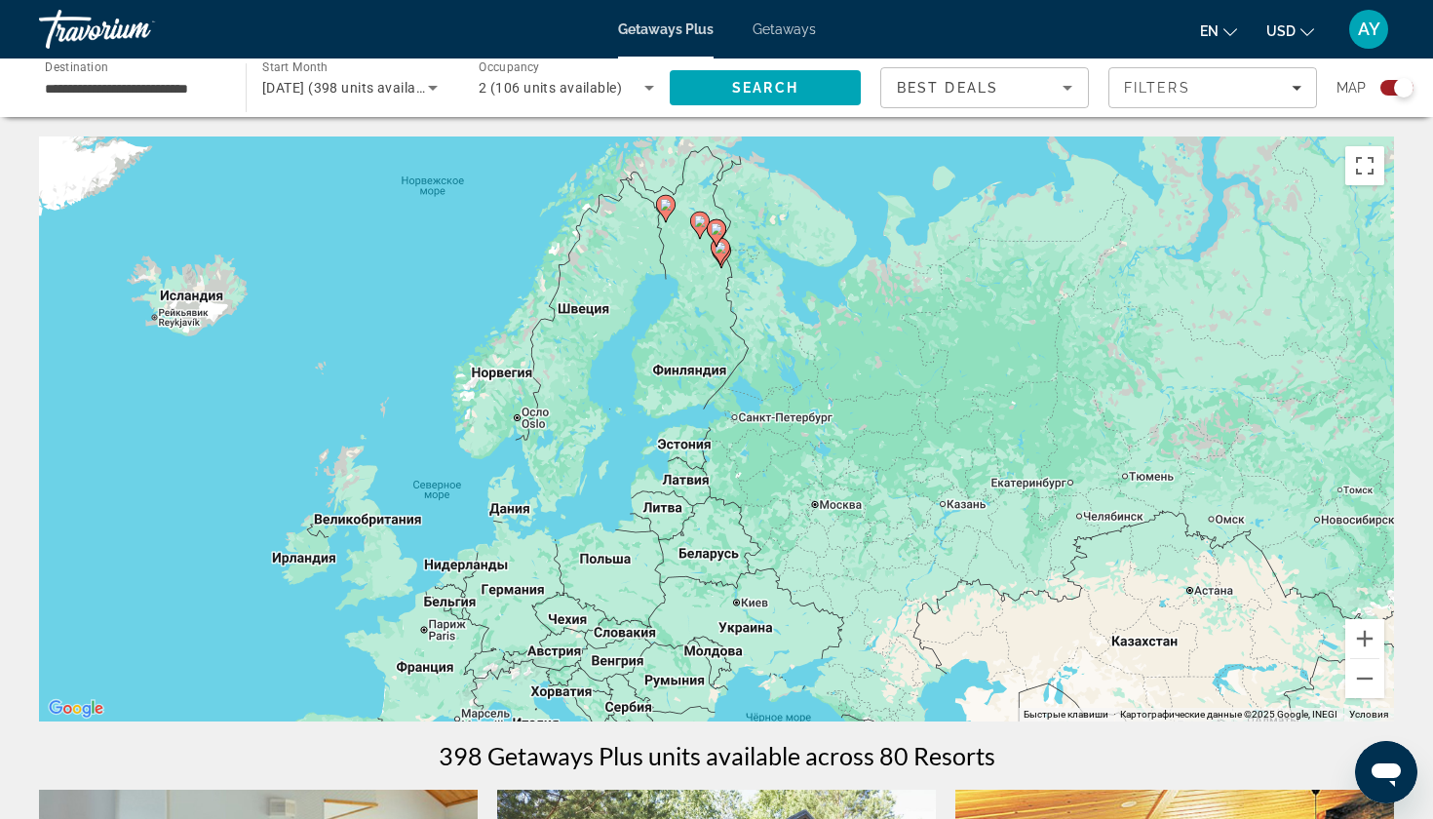
drag, startPoint x: 664, startPoint y: 383, endPoint x: 916, endPoint y: 582, distance: 321.4
click at [915, 584] on div "Чтобы активировать перетаскивание с помощью клавиатуры, нажмите Alt + Ввод. Пос…" at bounding box center [716, 428] width 1355 height 585
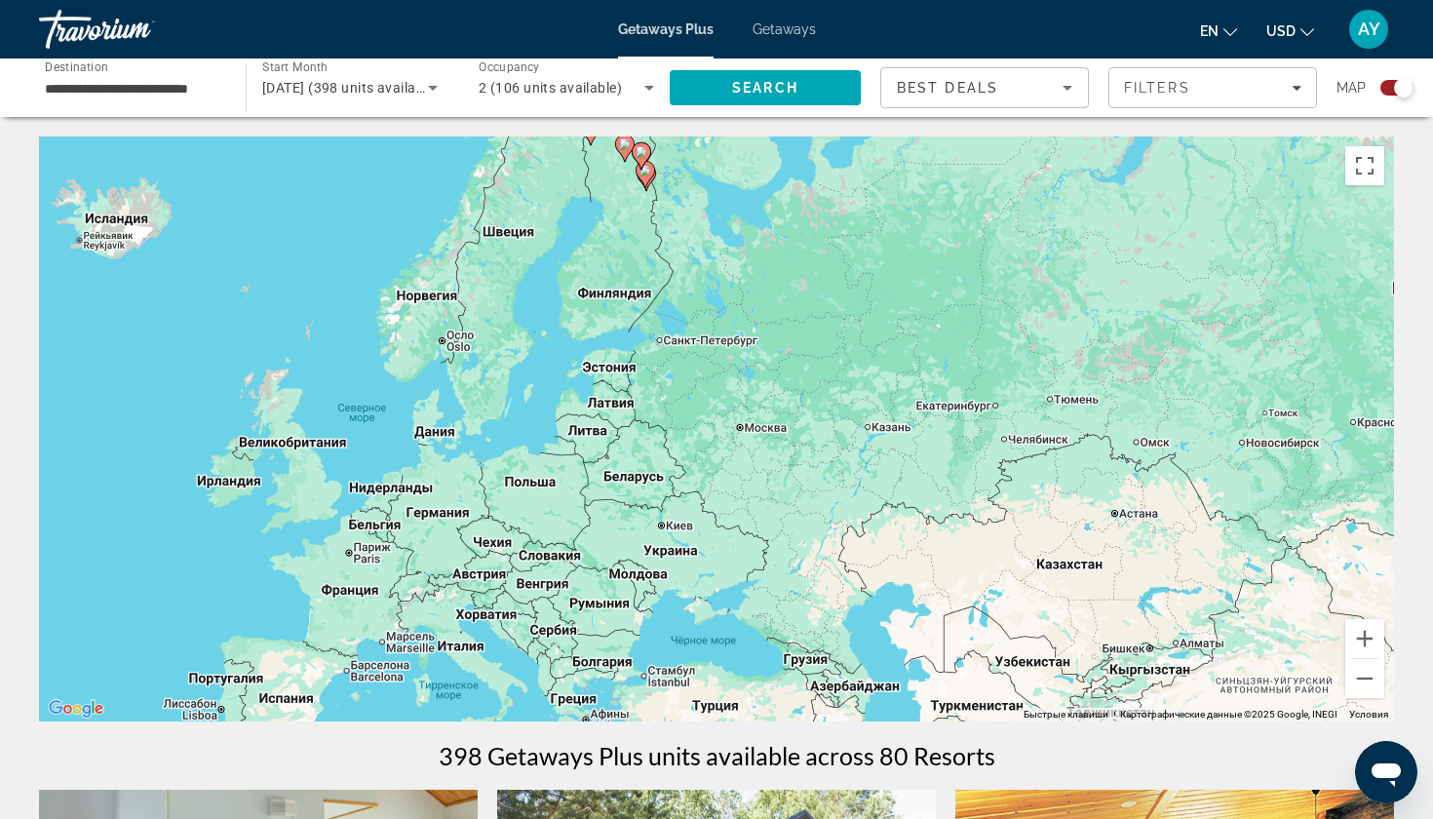
drag, startPoint x: 738, startPoint y: 444, endPoint x: 670, endPoint y: 416, distance: 73.5
click at [670, 415] on div "Чтобы активировать перетаскивание с помощью клавиатуры, нажмите Alt + Ввод. Пос…" at bounding box center [716, 428] width 1355 height 585
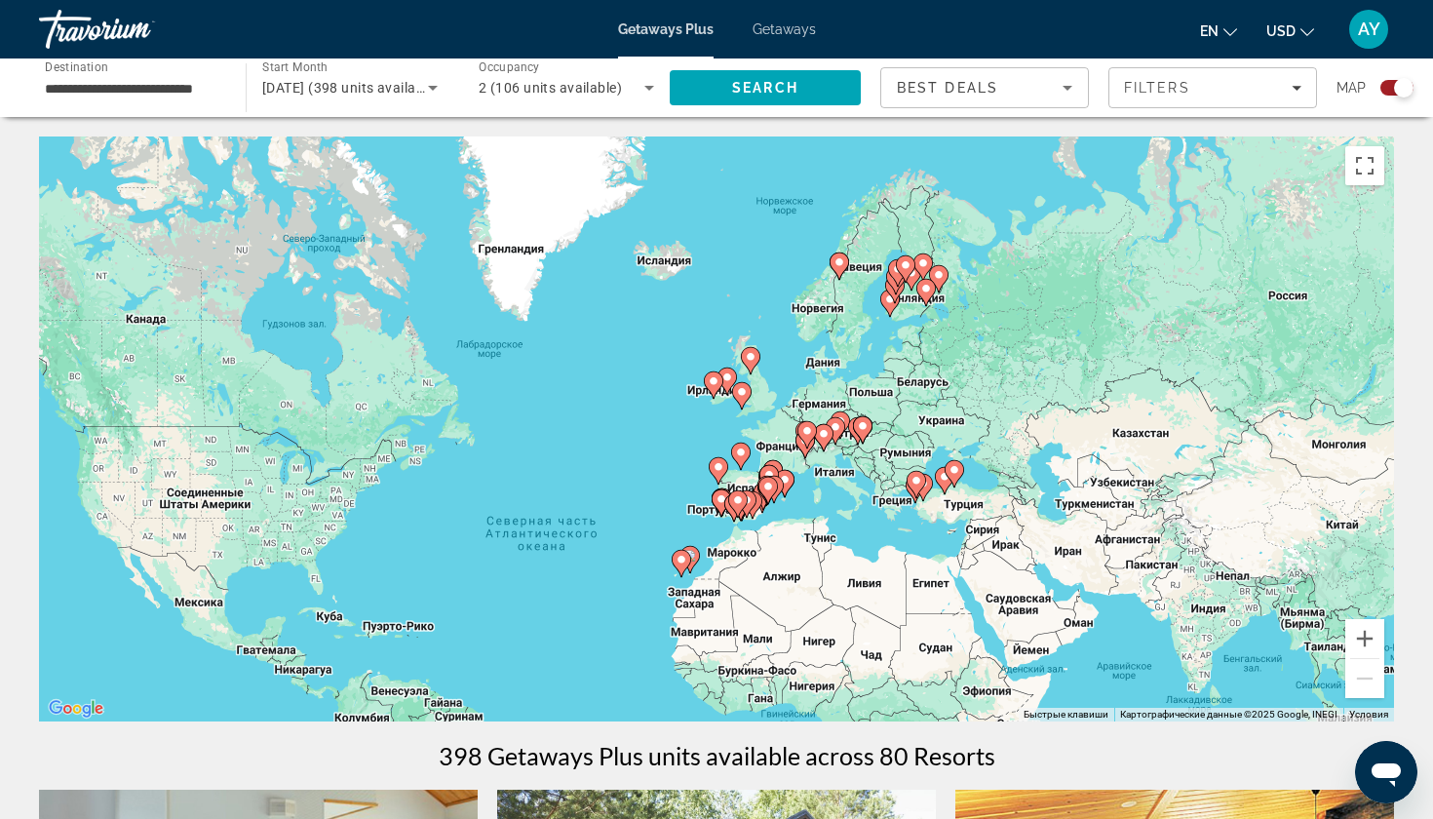
drag, startPoint x: 1151, startPoint y: 316, endPoint x: 1033, endPoint y: 452, distance: 180.4
click at [1033, 452] on div "Чтобы активировать перетаскивание с помощью клавиатуры, нажмите Alt + Ввод. Пос…" at bounding box center [716, 428] width 1355 height 585
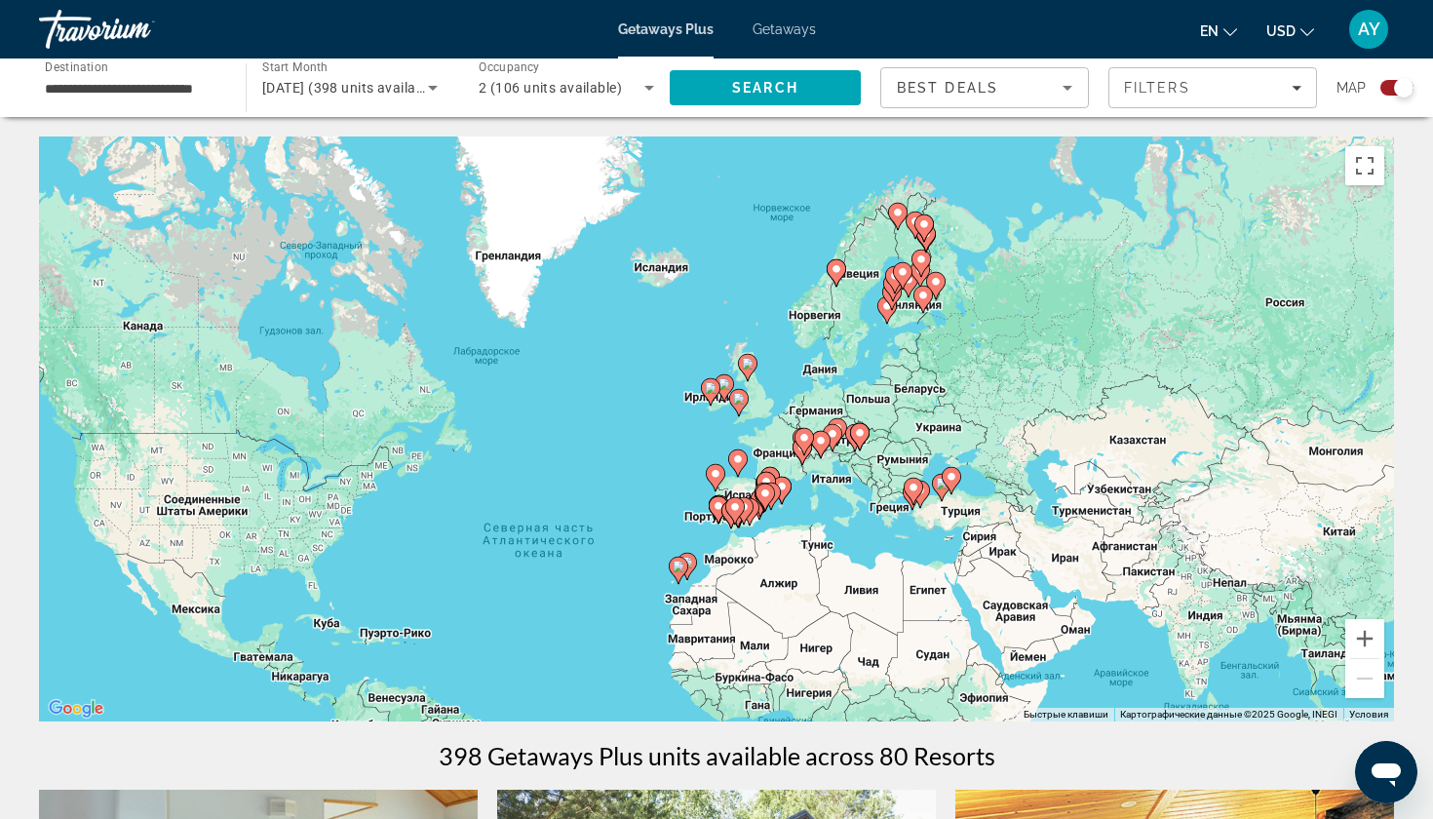
click at [912, 405] on div "Чтобы активировать перетаскивание с помощью клавиатуры, нажмите Alt + Ввод. Пос…" at bounding box center [716, 428] width 1355 height 585
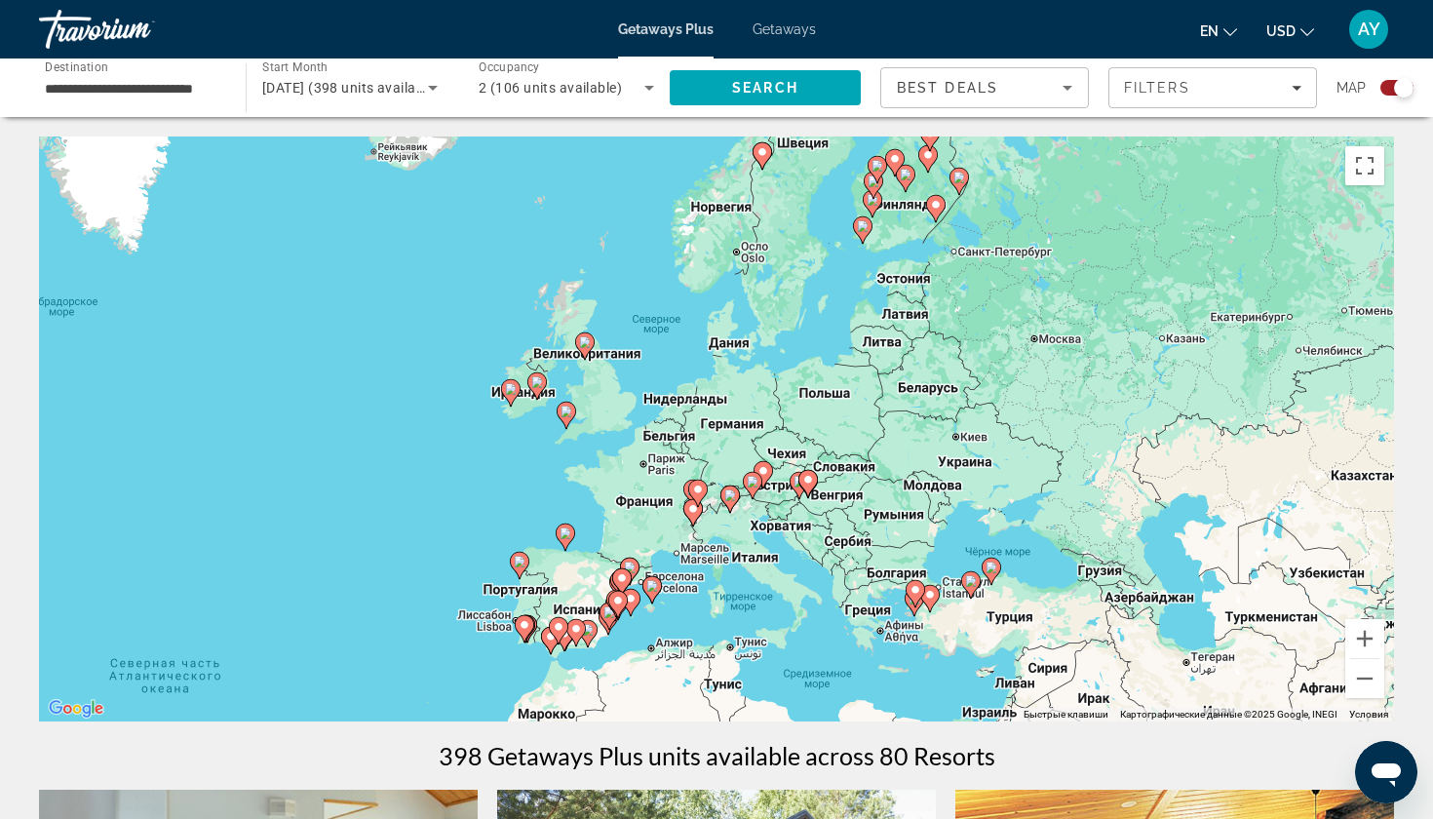
click at [858, 463] on div "Чтобы активировать перетаскивание с помощью клавиатуры, нажмите Alt + Ввод. Пос…" at bounding box center [716, 428] width 1355 height 585
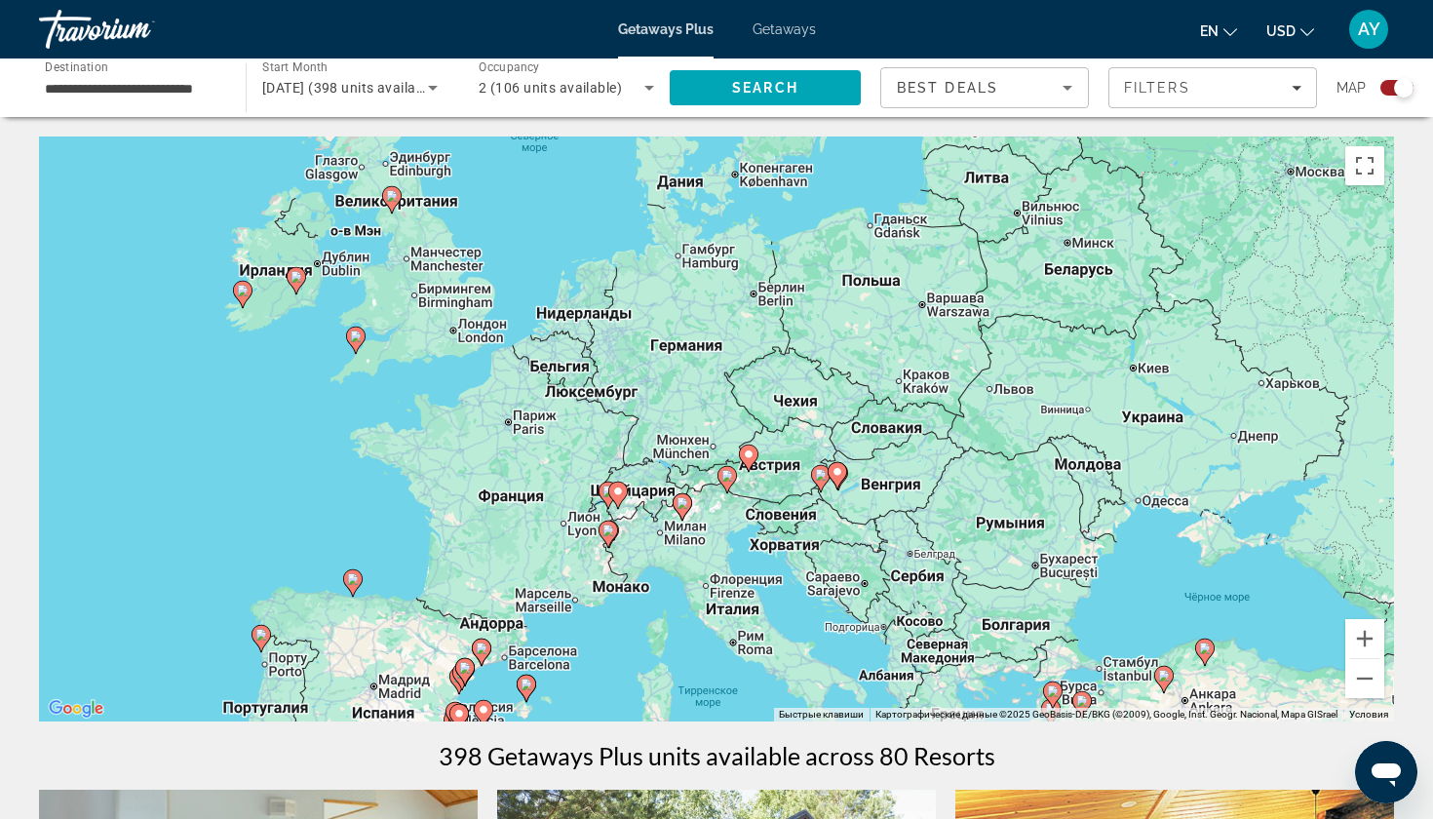
drag, startPoint x: 786, startPoint y: 459, endPoint x: 868, endPoint y: 417, distance: 92.0
click at [868, 417] on div "Чтобы активировать перетаскивание с помощью клавиатуры, нажмите Alt + Ввод. Пос…" at bounding box center [716, 428] width 1355 height 585
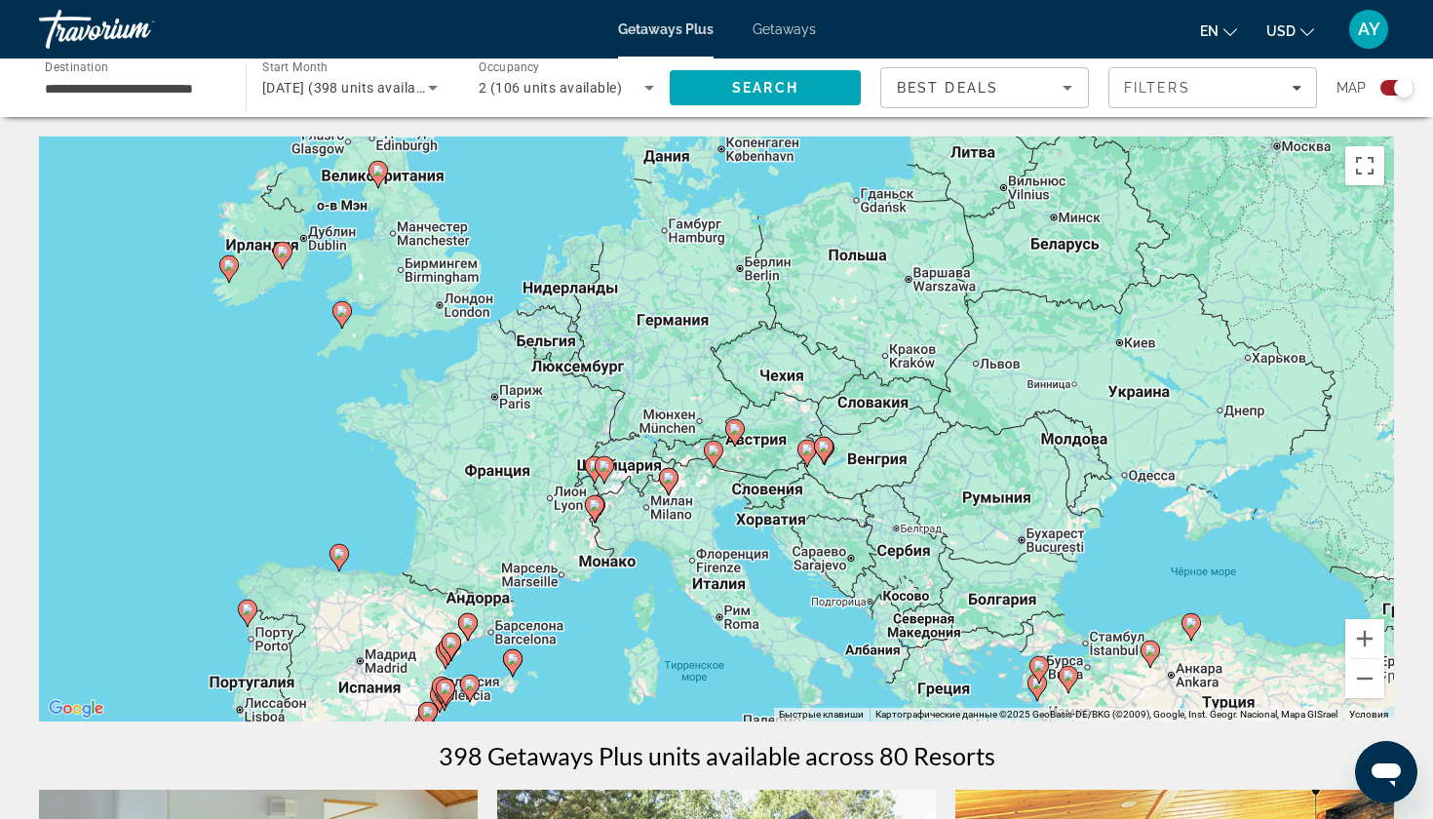
drag, startPoint x: 843, startPoint y: 406, endPoint x: 831, endPoint y: 352, distance: 55.1
click at [831, 352] on div "Чтобы активировать перетаскивание с помощью клавиатуры, нажмите Alt + Ввод. Пос…" at bounding box center [716, 428] width 1355 height 585
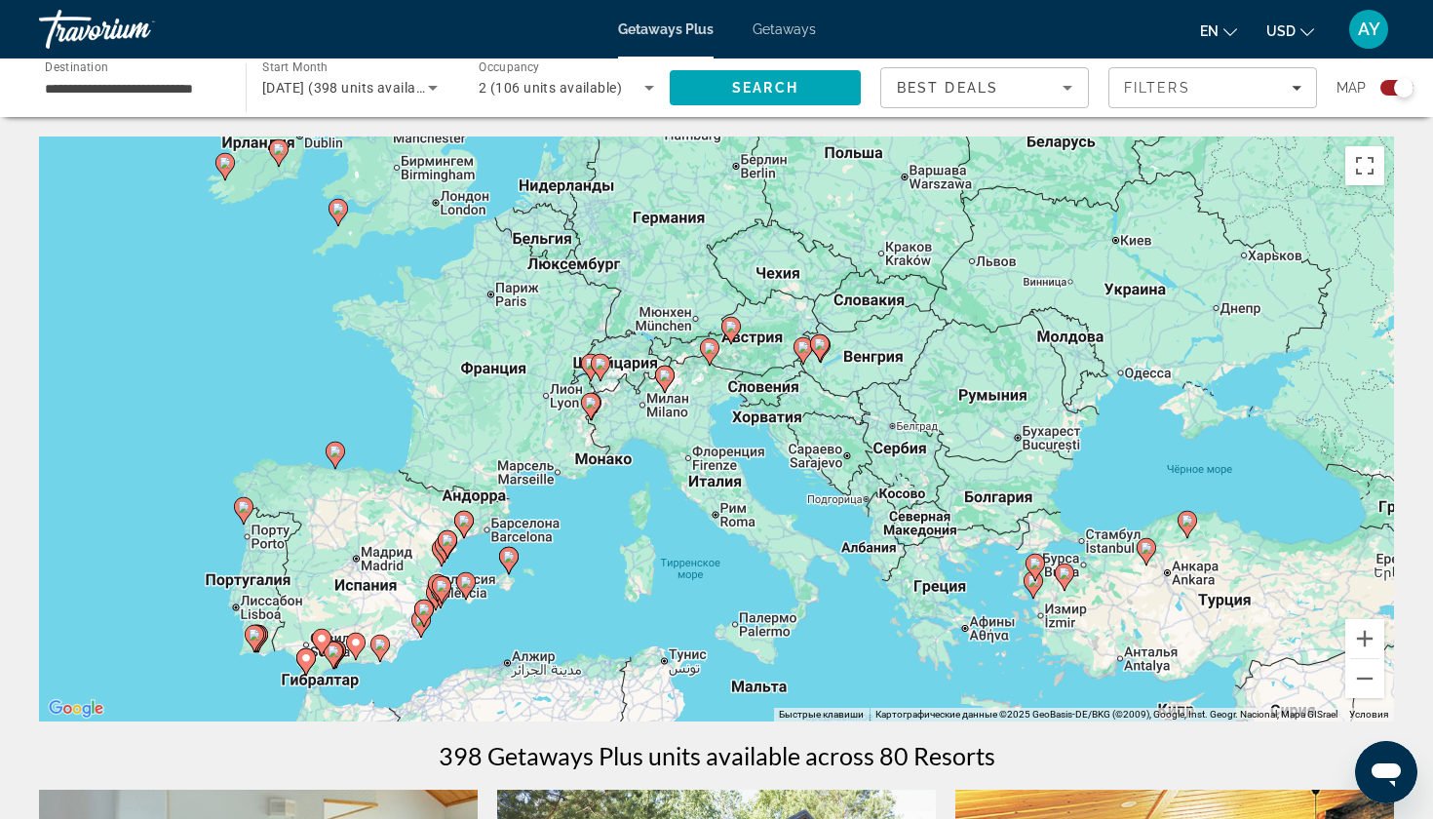
drag, startPoint x: 708, startPoint y: 496, endPoint x: 701, endPoint y: 420, distance: 76.3
click at [701, 420] on div "Чтобы активировать перетаскивание с помощью клавиатуры, нажмите Alt + Ввод. Пос…" at bounding box center [716, 428] width 1355 height 585
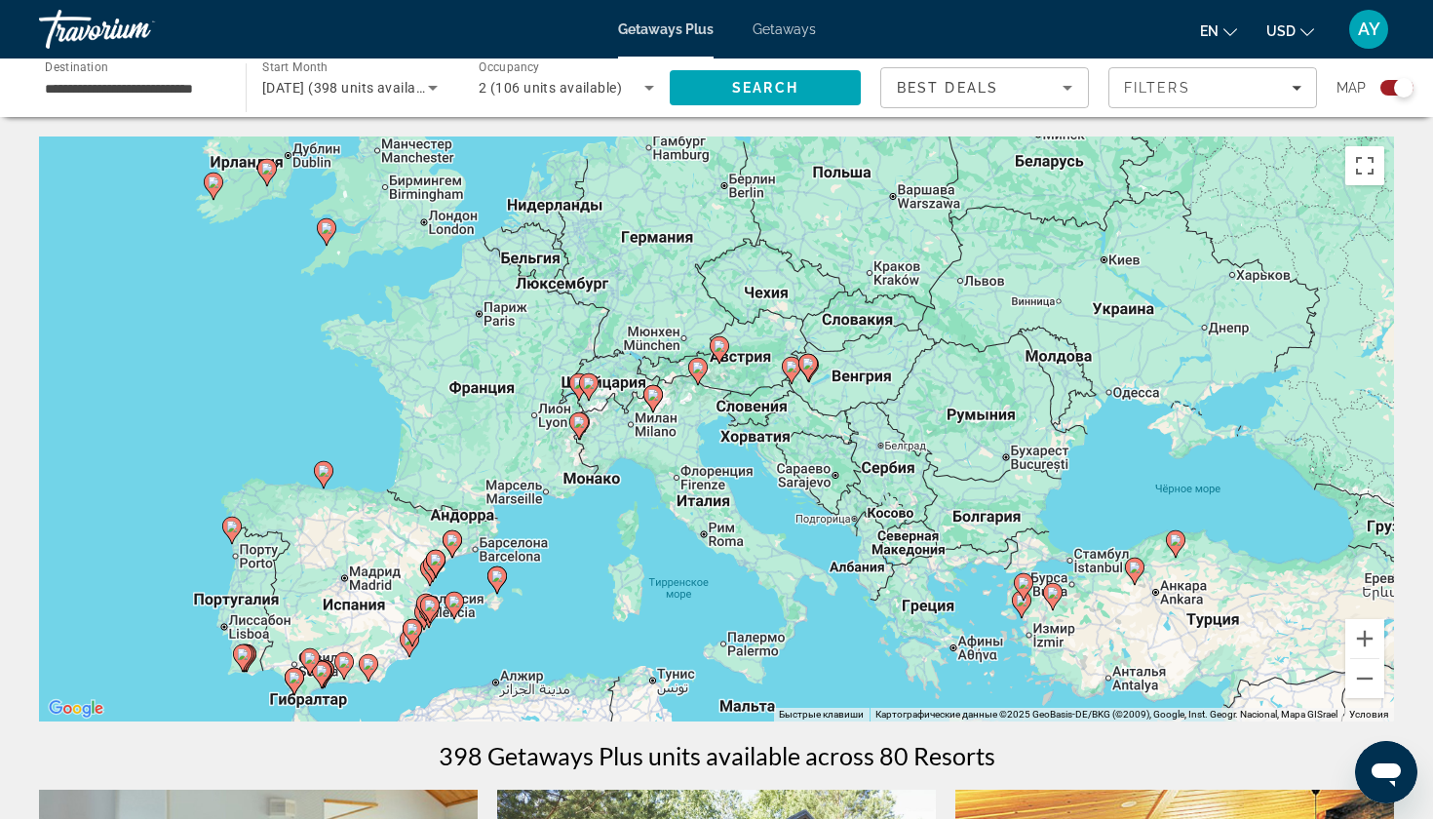
drag, startPoint x: 610, startPoint y: 477, endPoint x: 600, endPoint y: 495, distance: 21.4
click at [600, 495] on div "Чтобы активировать перетаскивание с помощью клавиатуры, нажмите Alt + Ввод. Пос…" at bounding box center [716, 428] width 1355 height 585
click at [639, 466] on div "Чтобы активировать перетаскивание с помощью клавиатуры, нажмите Alt + Ввод. Пос…" at bounding box center [716, 428] width 1355 height 585
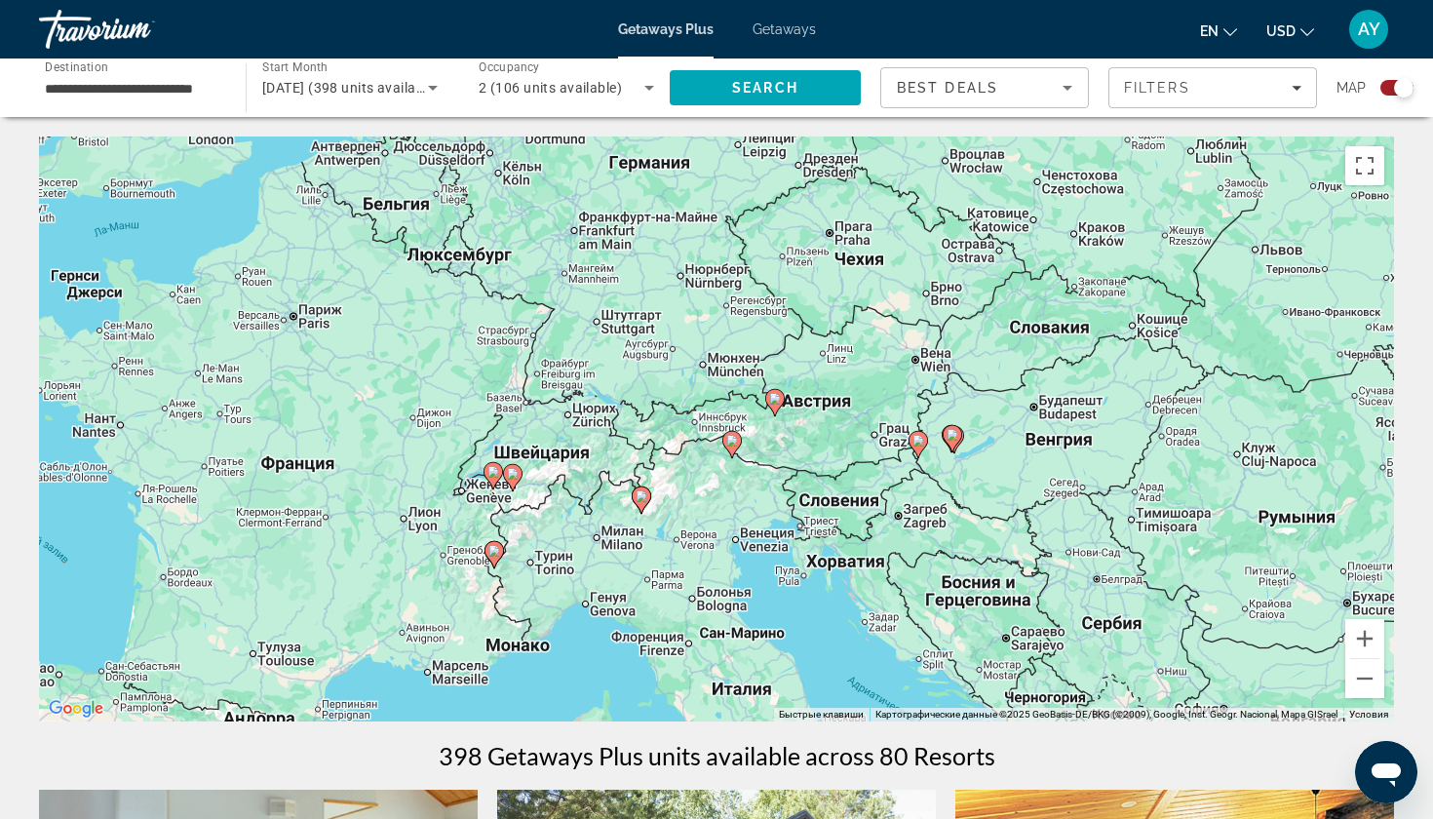
drag, startPoint x: 644, startPoint y: 408, endPoint x: 620, endPoint y: 563, distance: 157.9
click at [620, 563] on div "Чтобы активировать перетаскивание с помощью клавиатуры, нажмите Alt + Ввод. Пос…" at bounding box center [716, 428] width 1355 height 585
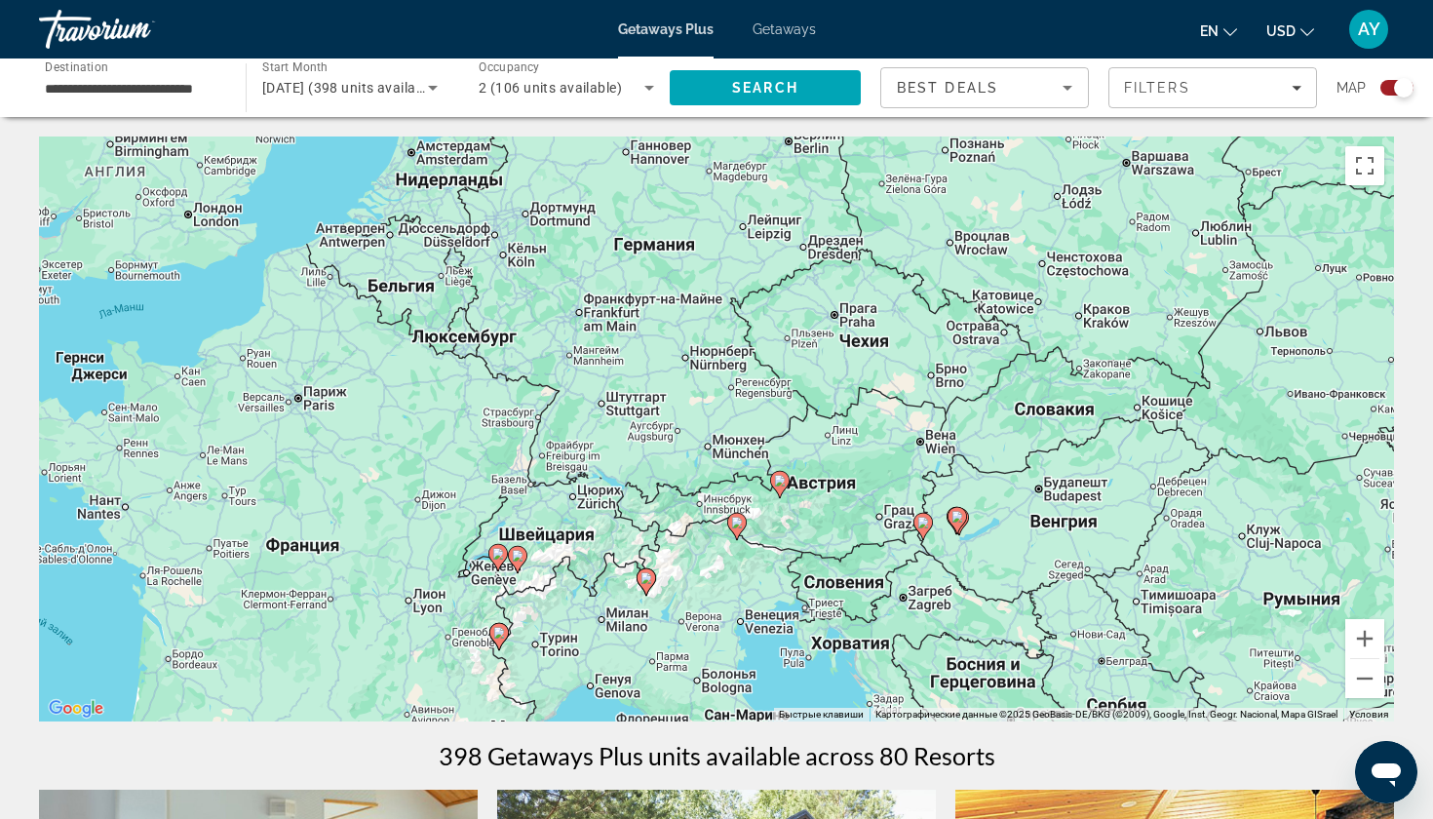
drag, startPoint x: 692, startPoint y: 353, endPoint x: 697, endPoint y: 436, distance: 83.0
click at [697, 436] on div "Чтобы активировать перетаскивание с помощью клавиатуры, нажмите Alt + Ввод. Пос…" at bounding box center [716, 428] width 1355 height 585
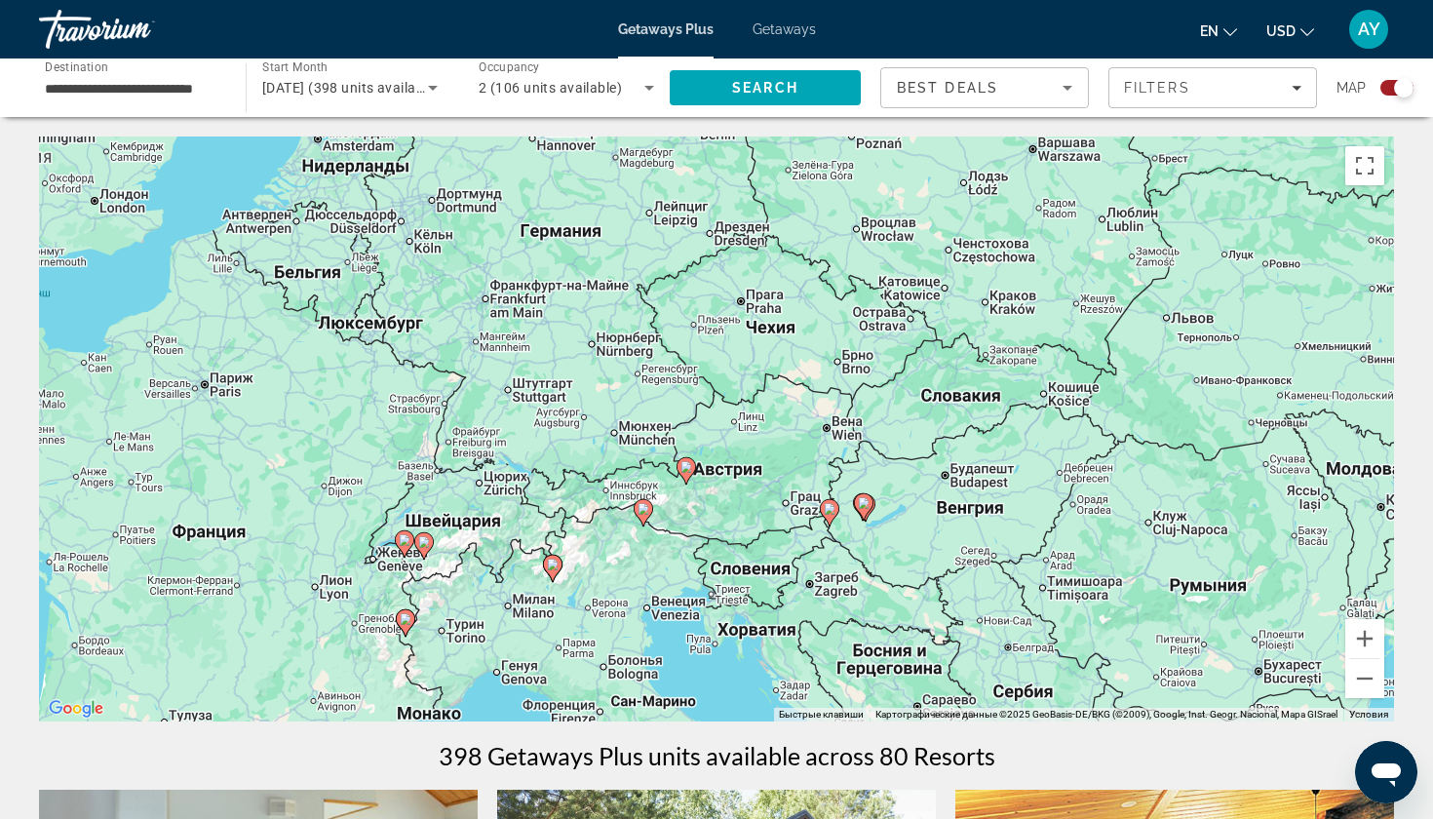
drag, startPoint x: 822, startPoint y: 431, endPoint x: 723, endPoint y: 417, distance: 99.4
click at [723, 417] on div "Чтобы активировать перетаскивание с помощью клавиатуры, нажмите Alt + Ввод. Пос…" at bounding box center [716, 428] width 1355 height 585
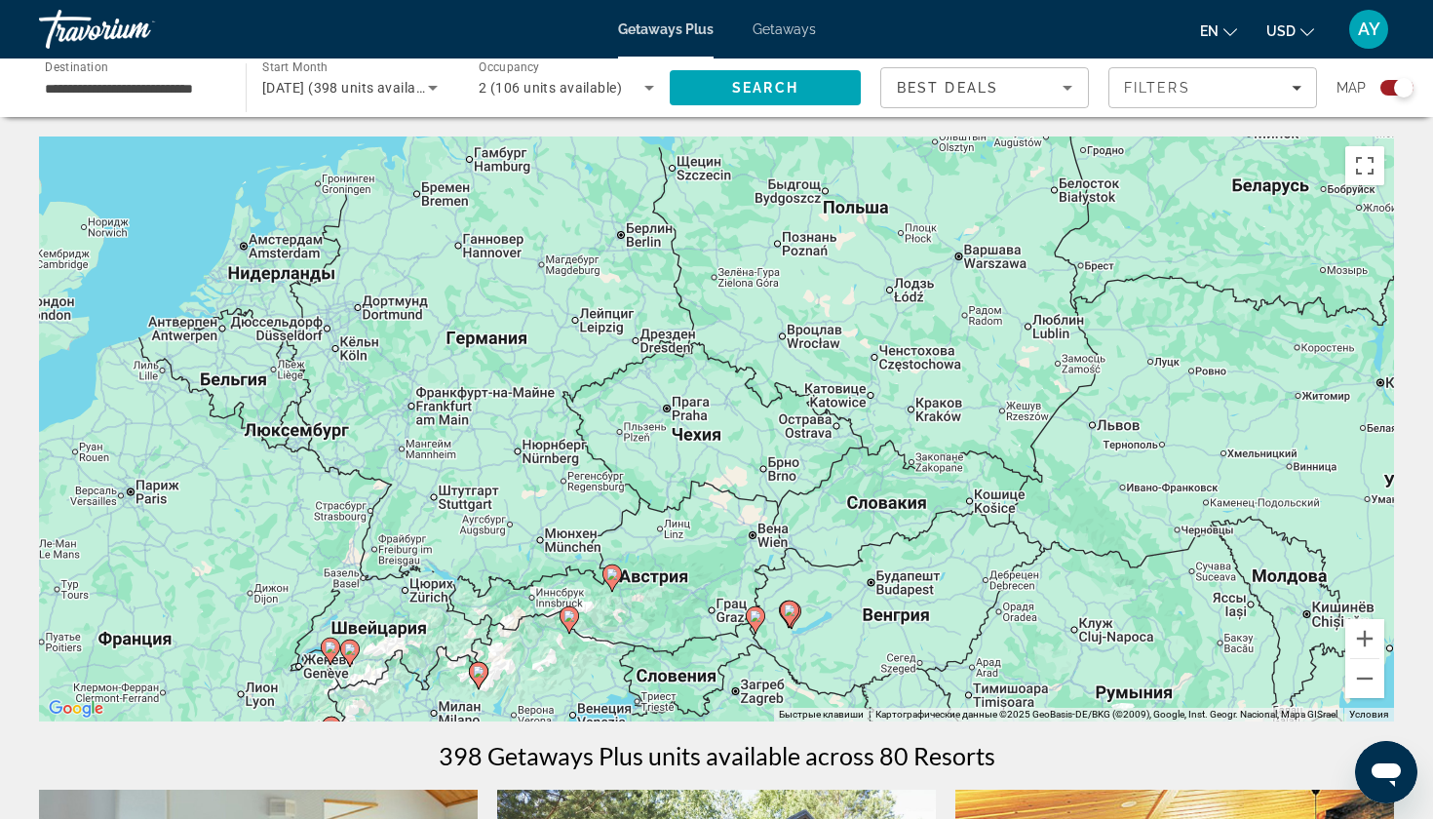
drag, startPoint x: 1014, startPoint y: 464, endPoint x: 936, endPoint y: 570, distance: 131.8
click at [936, 571] on div "Чтобы активировать перетаскивание с помощью клавиатуры, нажмите Alt + Ввод. Пос…" at bounding box center [716, 428] width 1355 height 585
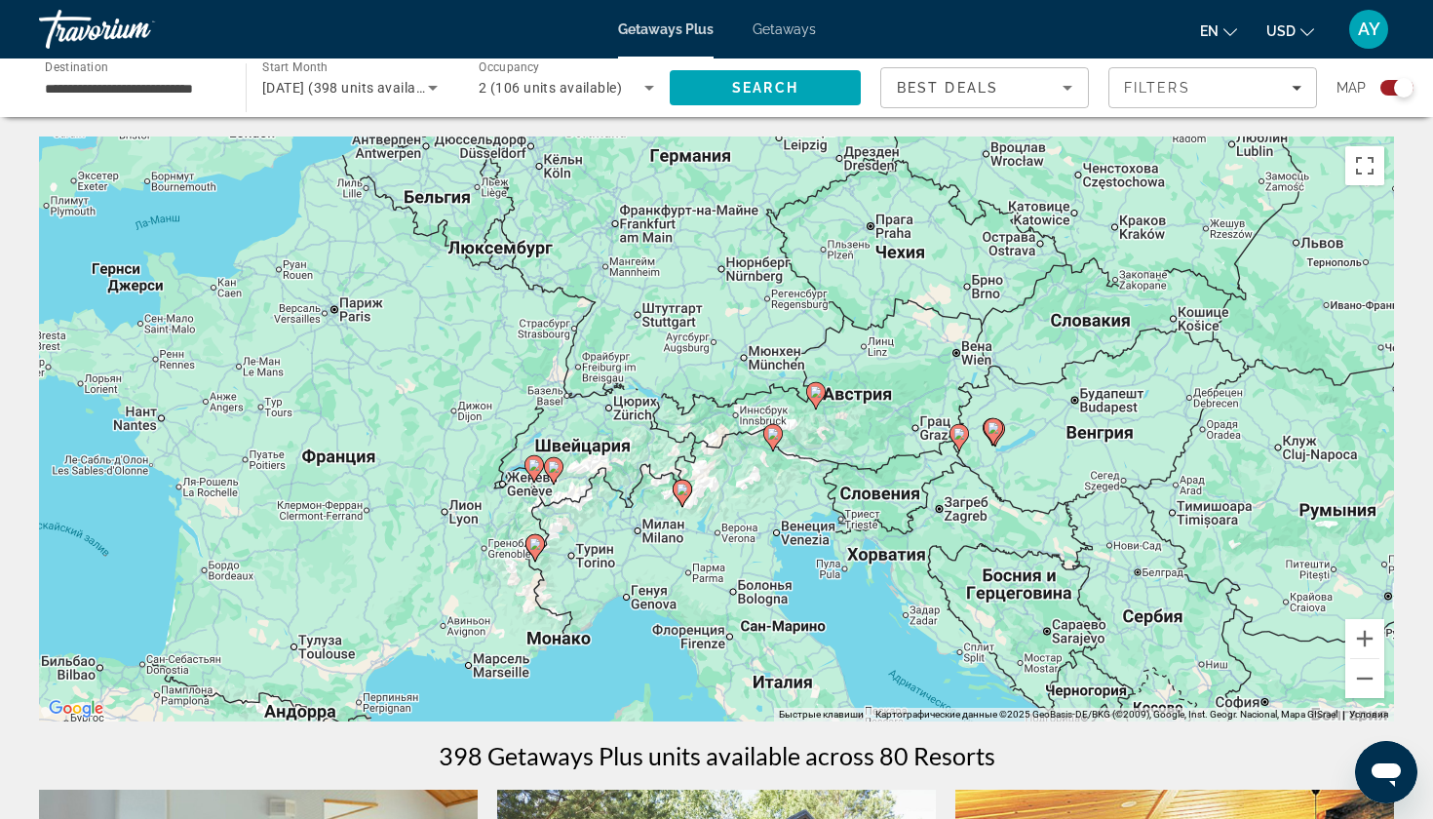
drag, startPoint x: 717, startPoint y: 522, endPoint x: 941, endPoint y: 331, distance: 294.0
click at [941, 331] on div "Чтобы активировать перетаскивание с помощью клавиатуры, нажмите Alt + Ввод. Пос…" at bounding box center [716, 428] width 1355 height 585
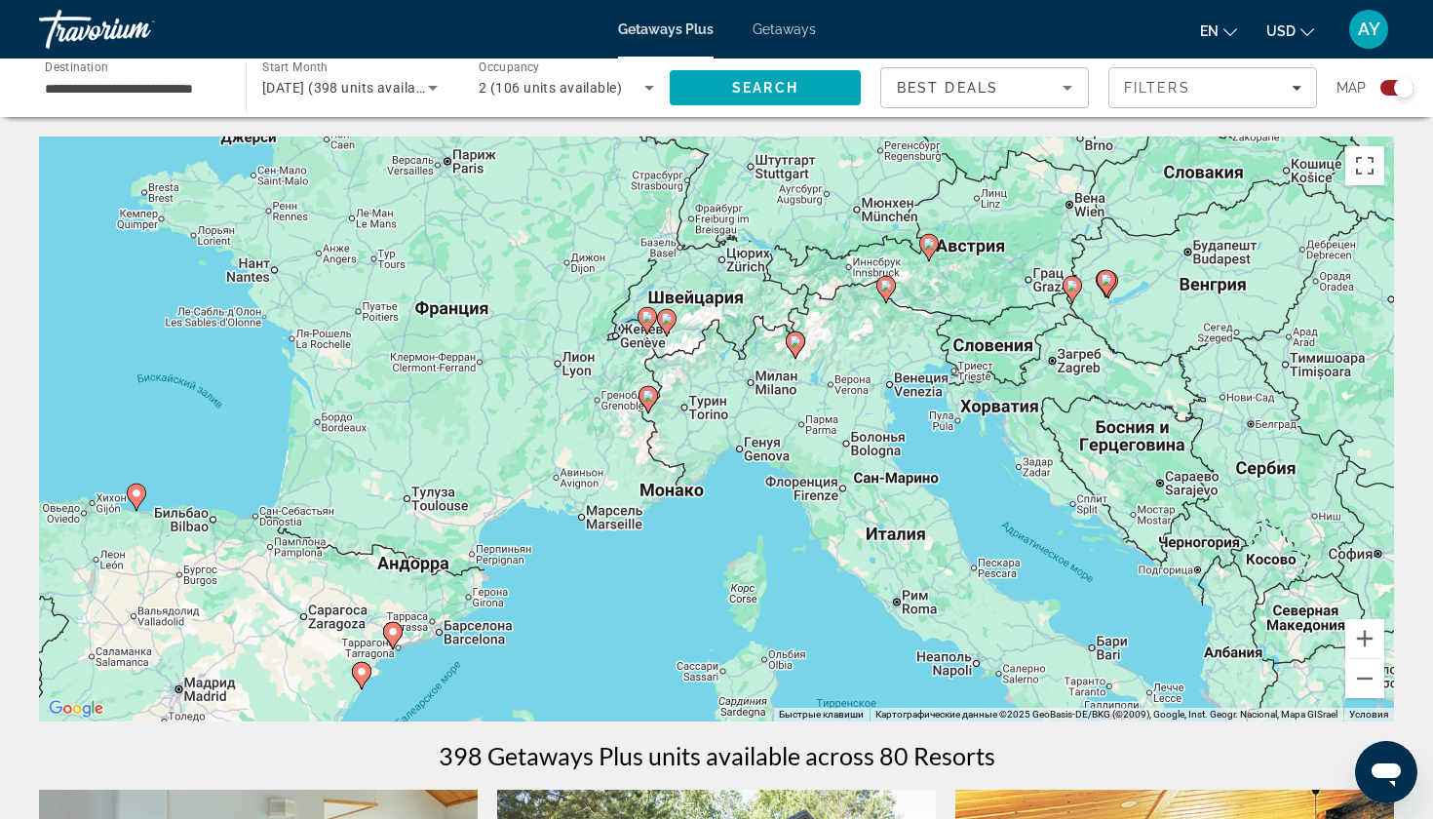
drag, startPoint x: 621, startPoint y: 545, endPoint x: 734, endPoint y: 391, distance: 191.1
click at [732, 391] on div "Чтобы активировать перетаскивание с помощью клавиатуры, нажмите Alt + Ввод. Пос…" at bounding box center [716, 428] width 1355 height 585
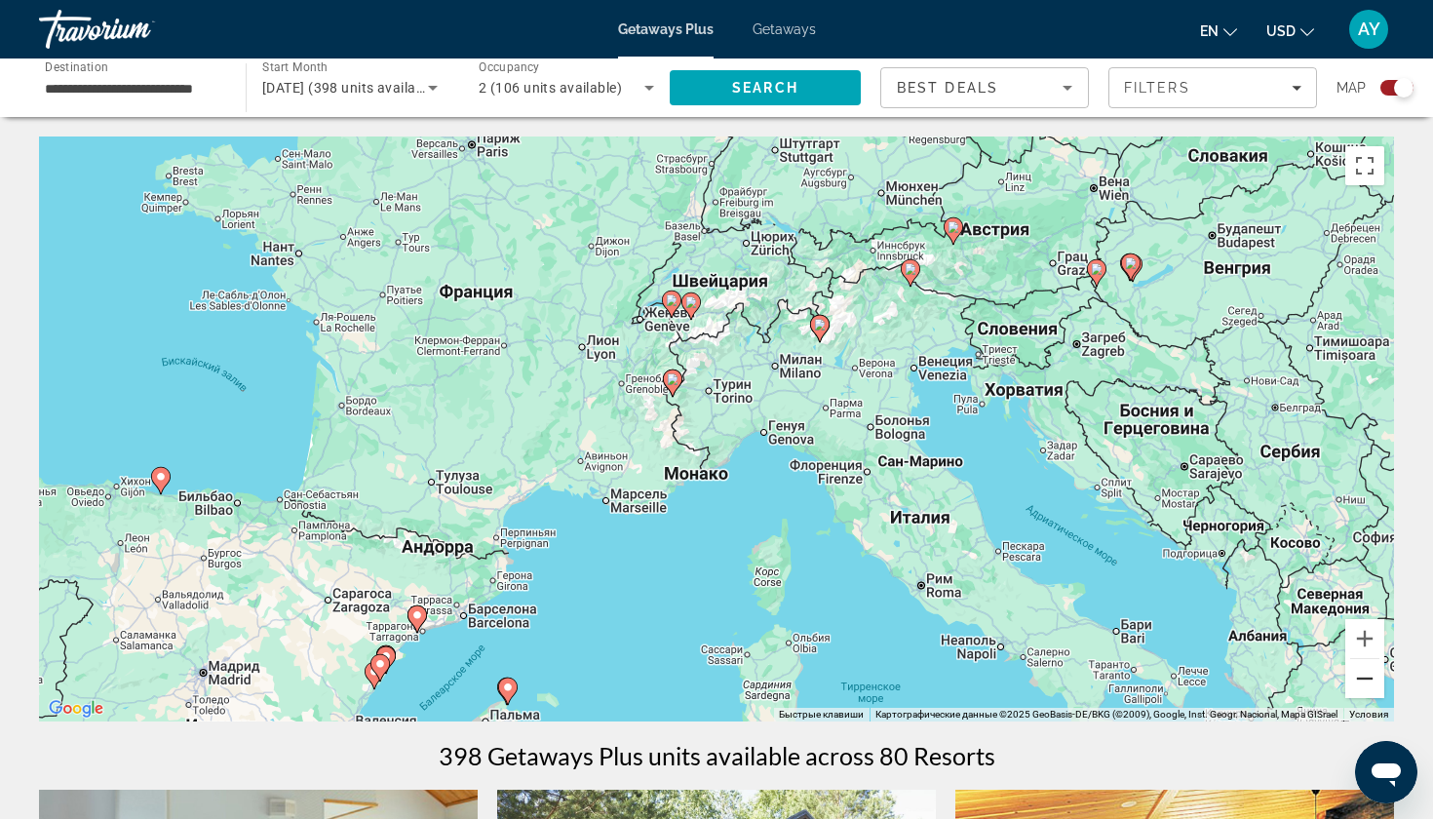
click at [1360, 682] on button "Уменьшить" at bounding box center [1364, 678] width 39 height 39
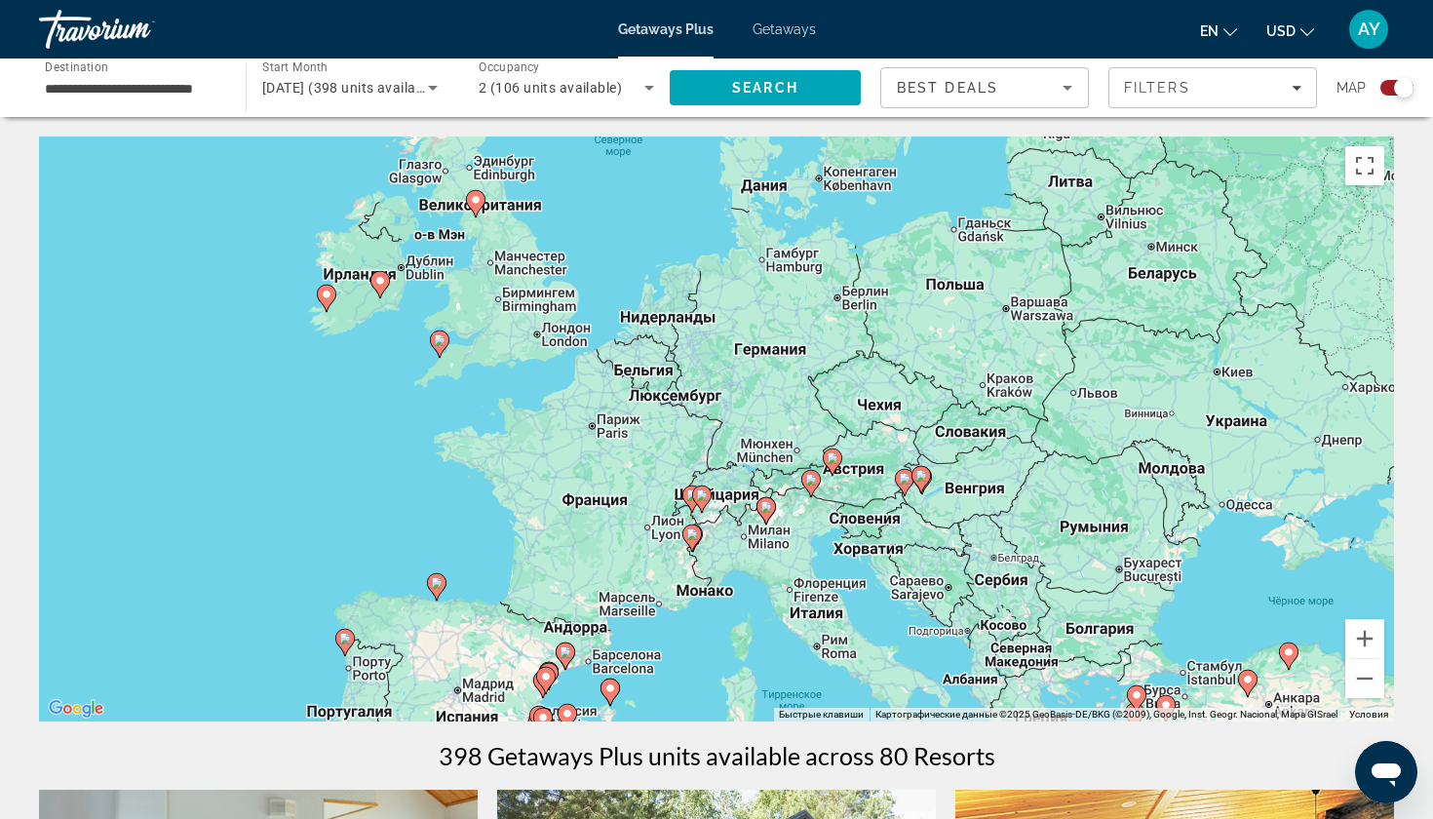
drag, startPoint x: 892, startPoint y: 405, endPoint x: 883, endPoint y: 618, distance: 213.7
click at [883, 617] on div "Чтобы активировать перетаскивание с помощью клавиатуры, нажмите Alt + Ввод. Пос…" at bounding box center [716, 428] width 1355 height 585
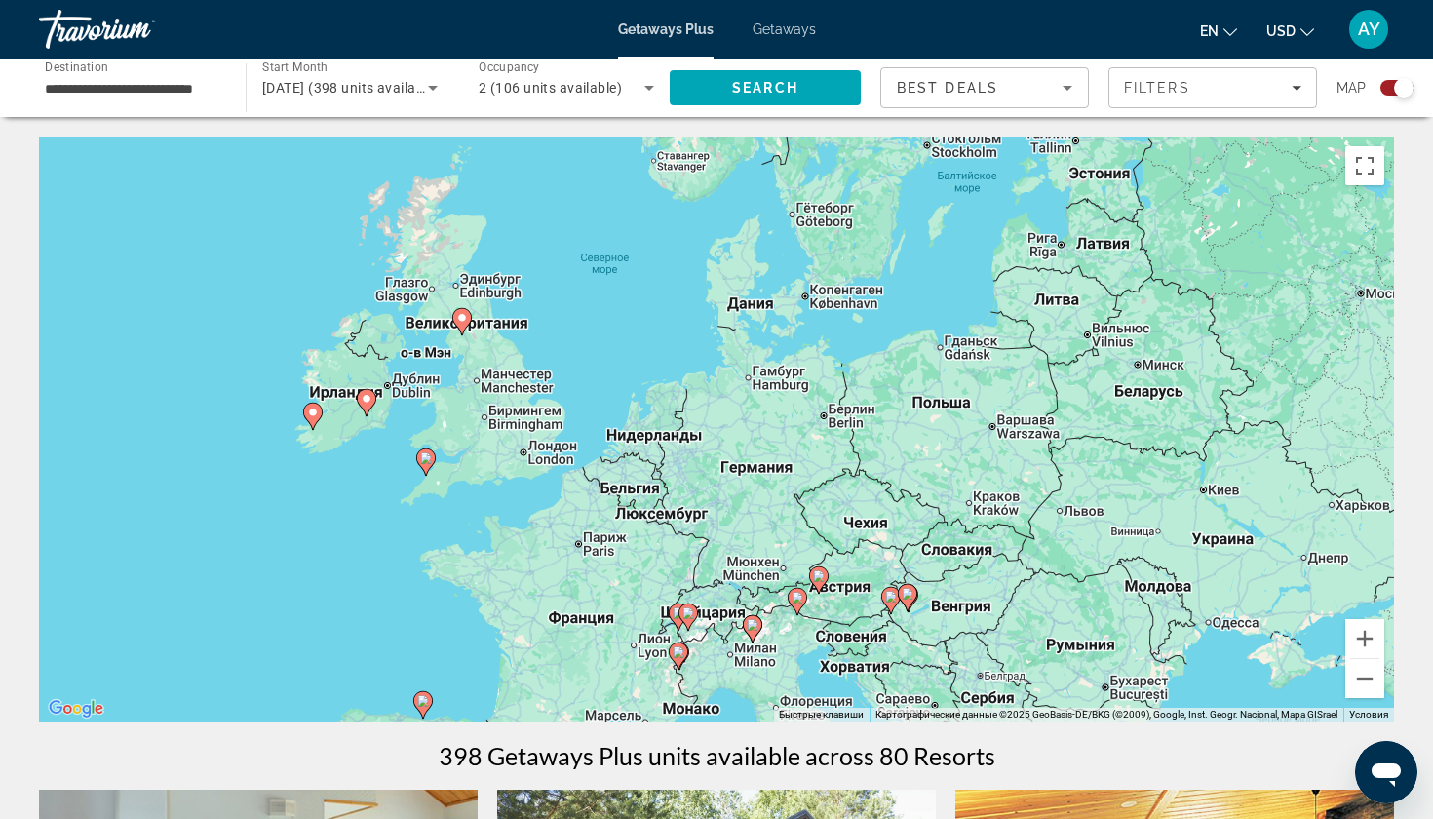
drag, startPoint x: 710, startPoint y: 406, endPoint x: 661, endPoint y: 615, distance: 215.2
click at [661, 614] on div "Чтобы активировать перетаскивание с помощью клавиатуры, нажмите Alt + Ввод. Пос…" at bounding box center [716, 428] width 1355 height 585
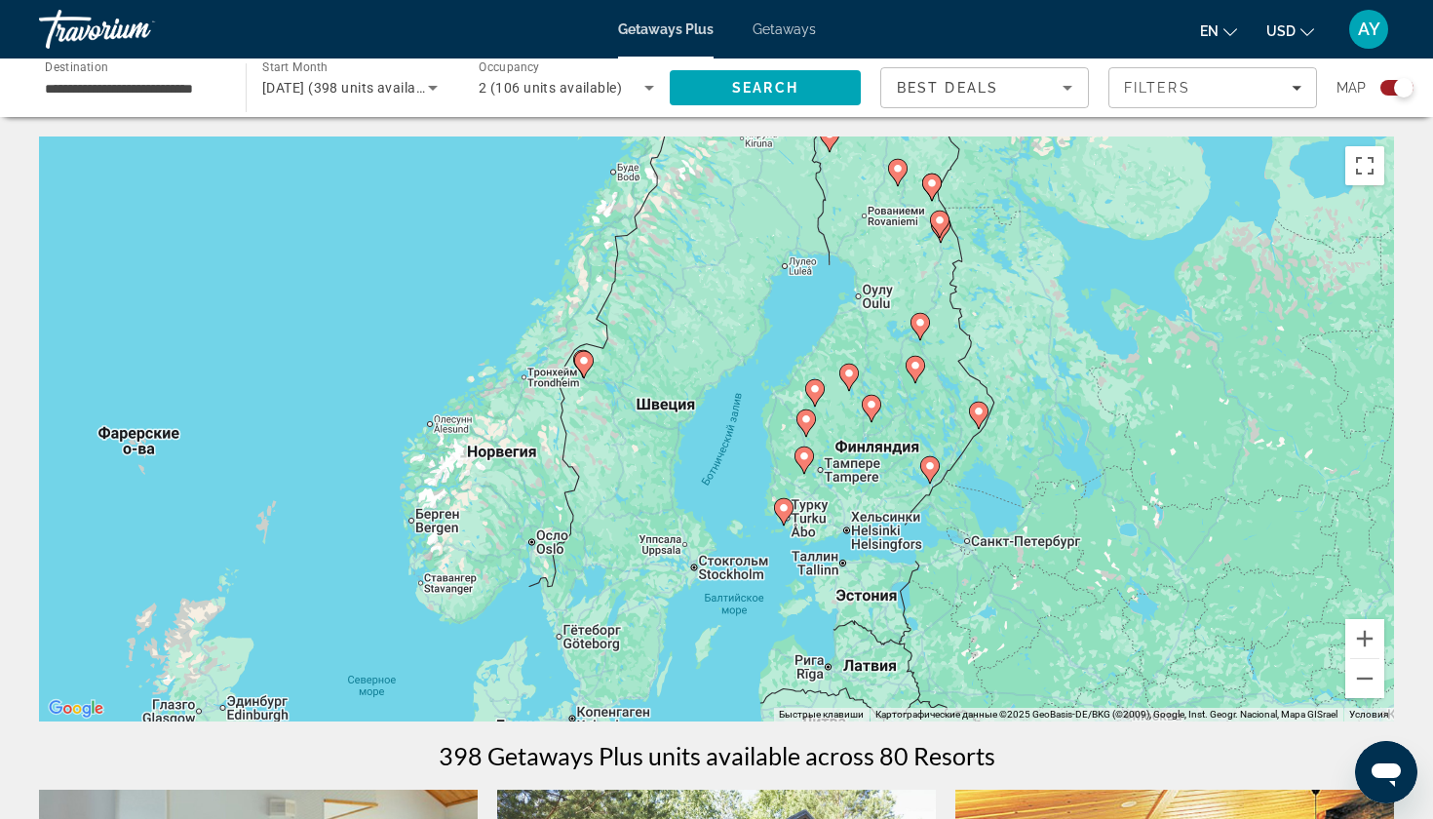
drag, startPoint x: 911, startPoint y: 467, endPoint x: 733, endPoint y: 611, distance: 228.7
click at [733, 611] on div "Чтобы активировать перетаскивание с помощью клавиатуры, нажмите Alt + Ввод. Пос…" at bounding box center [716, 428] width 1355 height 585
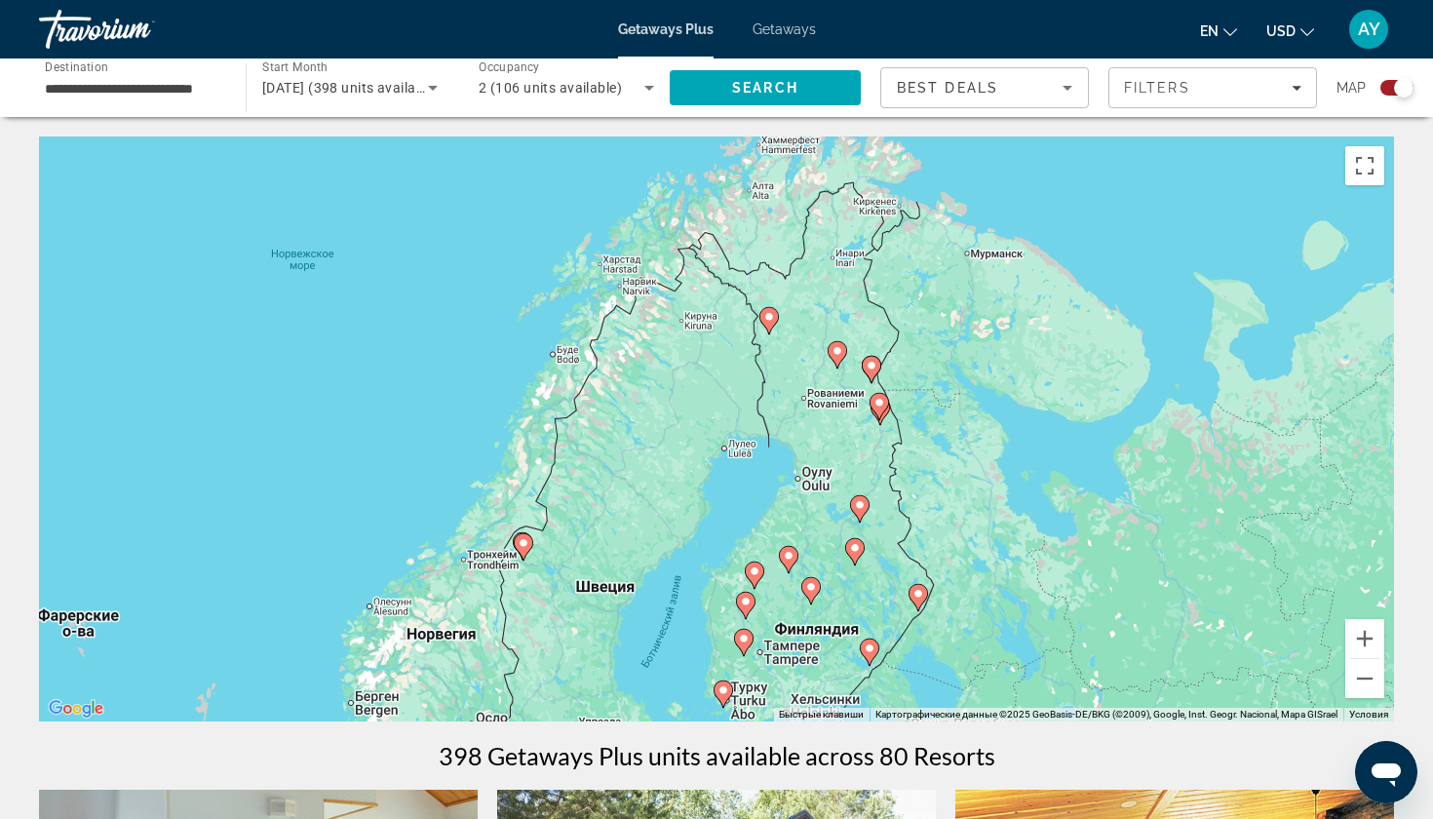
drag, startPoint x: 738, startPoint y: 405, endPoint x: 684, endPoint y: 574, distance: 177.9
click at [684, 574] on div "Чтобы активировать перетаскивание с помощью клавиатуры, нажмите Alt + Ввод. Пос…" at bounding box center [716, 428] width 1355 height 585
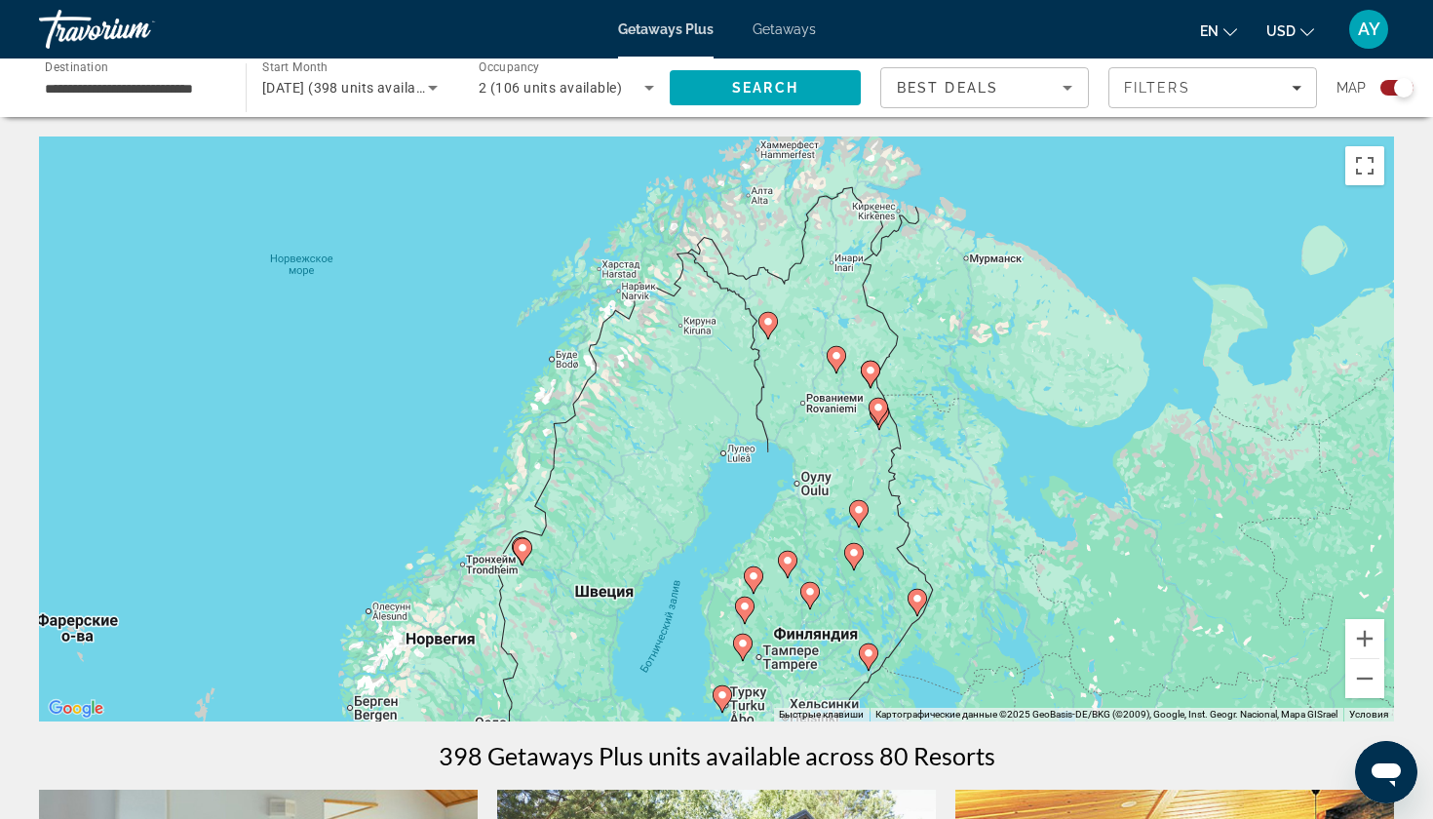
click at [593, 548] on div "Чтобы активировать перетаскивание с помощью клавиатуры, нажмите Alt + Ввод. Пос…" at bounding box center [716, 428] width 1355 height 585
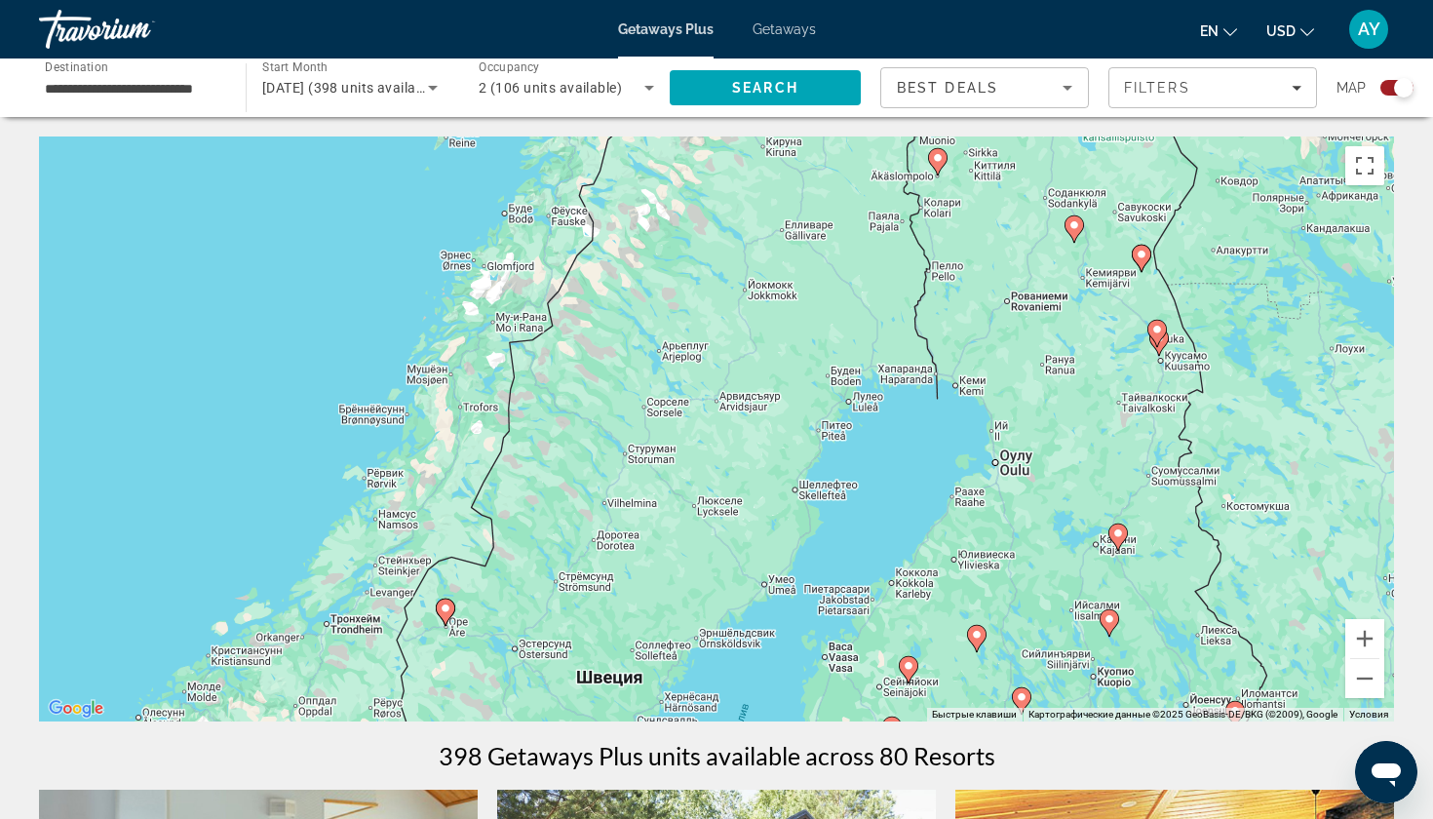
drag, startPoint x: 534, startPoint y: 564, endPoint x: 485, endPoint y: 653, distance: 101.7
click at [485, 653] on div "Чтобы активировать перетаскивание с помощью клавиатуры, нажмите Alt + Ввод. Пос…" at bounding box center [716, 428] width 1355 height 585
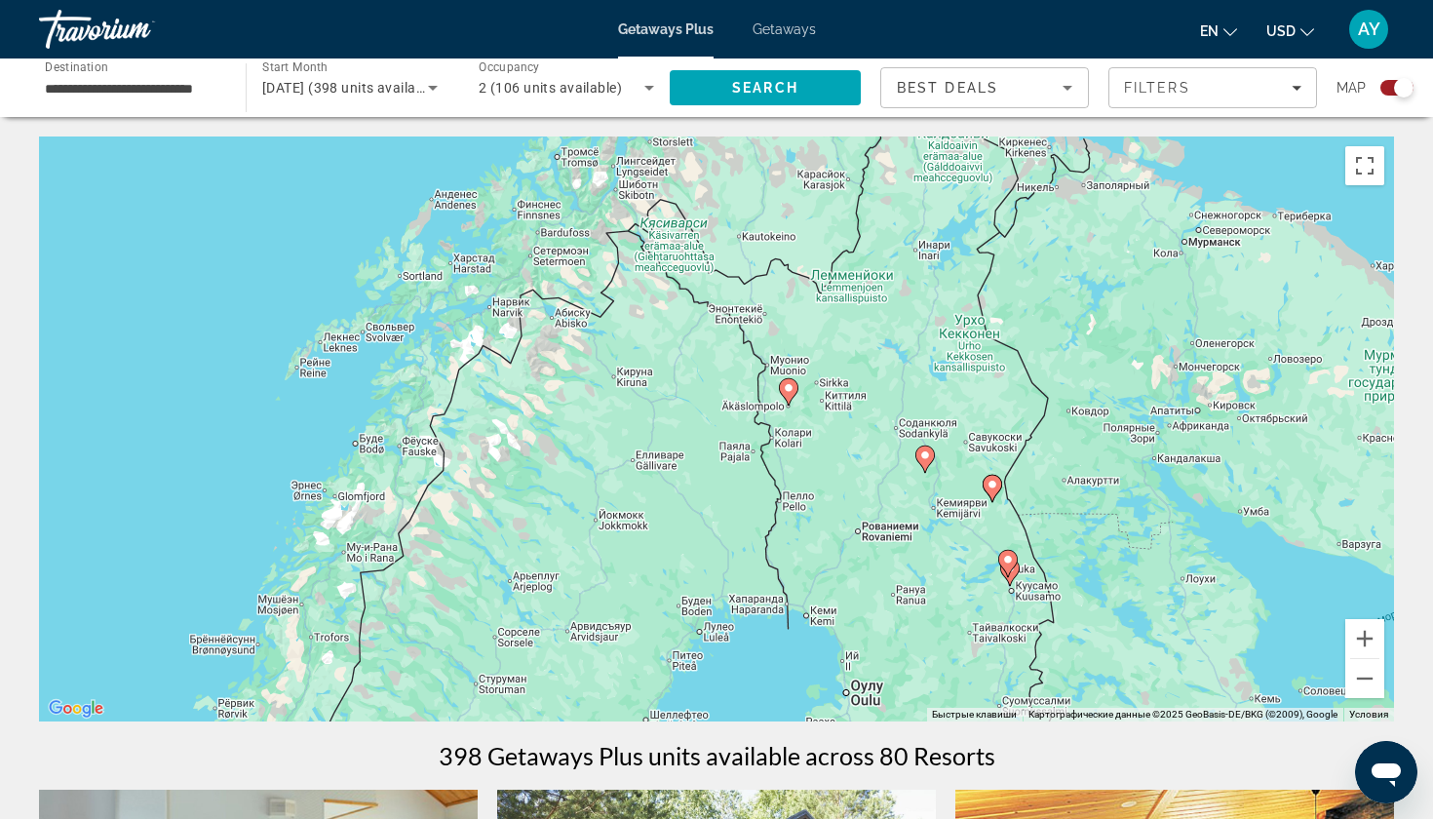
drag, startPoint x: 747, startPoint y: 358, endPoint x: 666, endPoint y: 513, distance: 174.9
click at [666, 513] on div "Чтобы активировать перетаскивание с помощью клавиатуры, нажмите Alt + Ввод. Пос…" at bounding box center [716, 428] width 1355 height 585
